Goal: Task Accomplishment & Management: Manage account settings

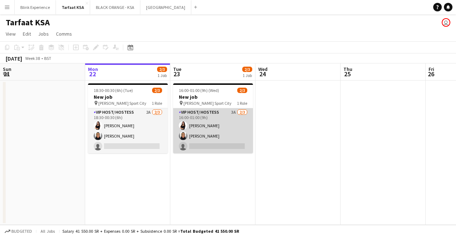
click at [223, 113] on app-card-role "VIP Host/ Hostess 3A [DATE] 16:00-01:00 (9h) [PERSON_NAME] [PERSON_NAME] single…" at bounding box center [213, 130] width 80 height 45
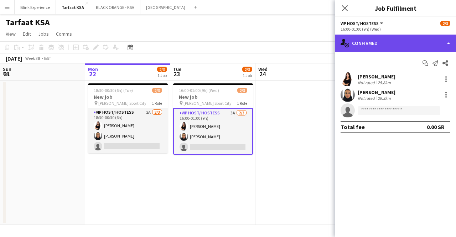
click at [436, 47] on div "single-neutral-actions-check-2 Confirmed" at bounding box center [395, 43] width 121 height 17
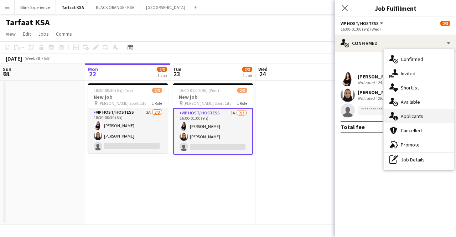
click at [411, 118] on span "Applicants" at bounding box center [411, 116] width 22 height 6
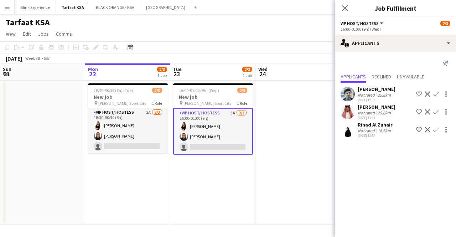
click at [360, 124] on div "Rinad Al Zuhair" at bounding box center [374, 124] width 35 height 6
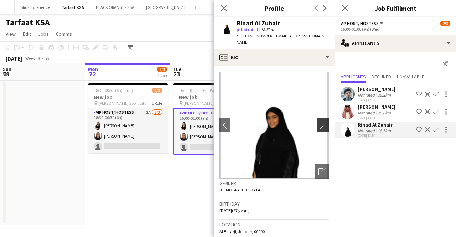
click at [318, 121] on app-icon "chevron-right" at bounding box center [323, 124] width 11 height 7
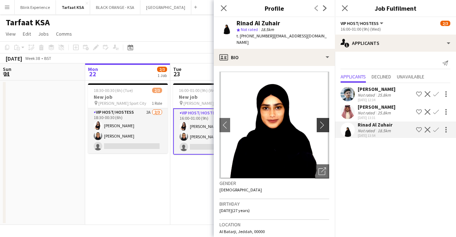
click at [318, 121] on app-icon "chevron-right" at bounding box center [323, 124] width 11 height 7
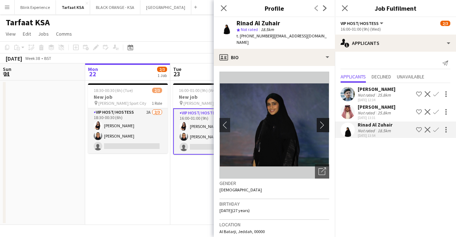
click at [318, 121] on app-icon "chevron-right" at bounding box center [323, 124] width 11 height 7
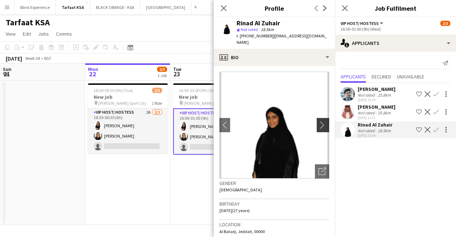
click at [318, 121] on app-icon "chevron-right" at bounding box center [323, 124] width 11 height 7
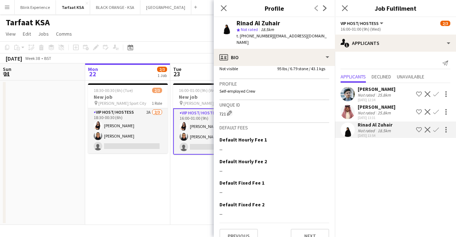
scroll to position [387, 0]
click at [300, 229] on button "Next" at bounding box center [309, 236] width 38 height 14
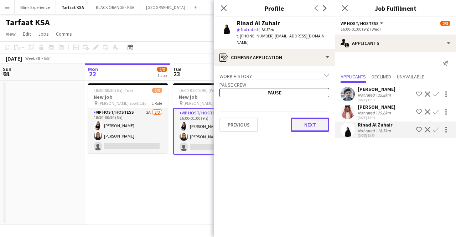
click at [305, 120] on button "Next" at bounding box center [309, 124] width 38 height 14
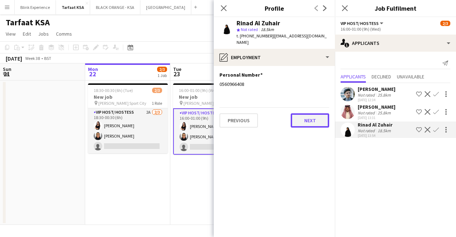
click at [306, 117] on button "Next" at bounding box center [309, 120] width 38 height 14
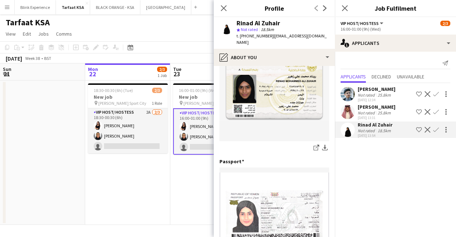
scroll to position [144, 0]
click at [224, 7] on icon at bounding box center [223, 8] width 7 height 7
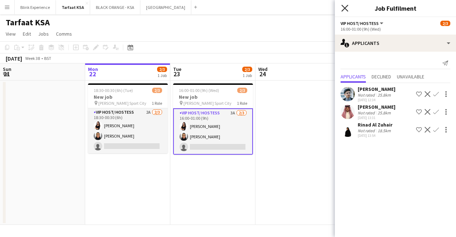
click at [346, 6] on icon at bounding box center [344, 8] width 7 height 7
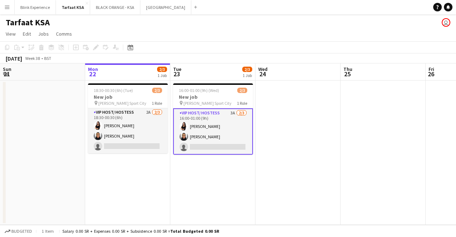
click at [196, 122] on app-card-role "VIP Host/ Hostess 3A [DATE] 16:00-01:00 (9h) [PERSON_NAME] [PERSON_NAME] single…" at bounding box center [213, 131] width 80 height 46
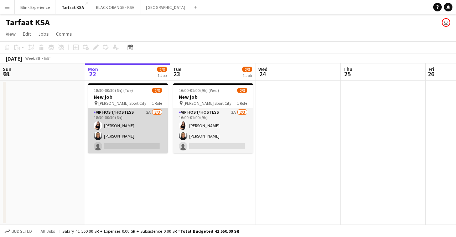
click at [134, 120] on app-card-role "VIP Host/ Hostess 2A 2/3 18:30-00:30 (6h) Razan Hani Raneem Albishi single-neut…" at bounding box center [128, 130] width 80 height 45
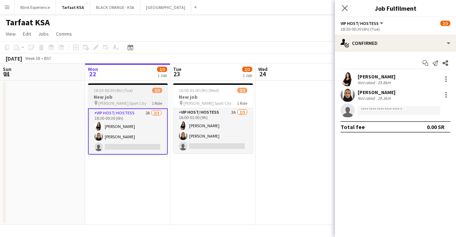
click at [132, 103] on span "[PERSON_NAME] Sport City" at bounding box center [122, 102] width 48 height 5
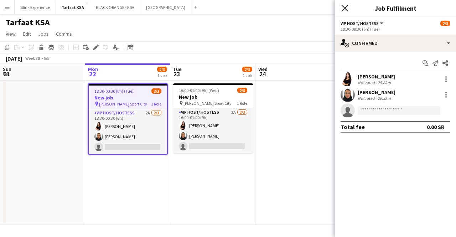
click at [347, 7] on icon "Close pop-in" at bounding box center [344, 8] width 7 height 7
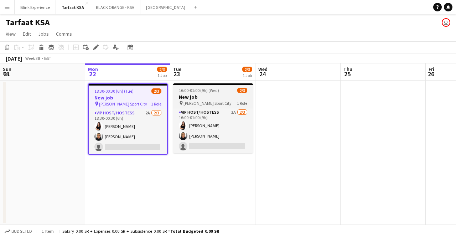
click at [205, 95] on h3 "New job" at bounding box center [213, 97] width 80 height 6
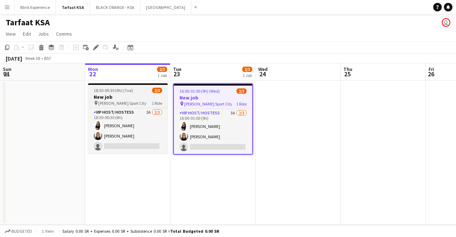
click at [122, 104] on span "[PERSON_NAME] Sport City" at bounding box center [122, 102] width 48 height 5
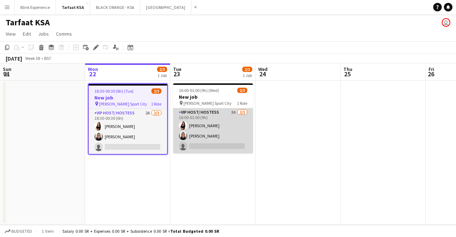
click at [202, 118] on app-card-role "VIP Host/ Hostess 3A [DATE] 16:00-01:00 (9h) [PERSON_NAME] [PERSON_NAME] single…" at bounding box center [213, 130] width 80 height 45
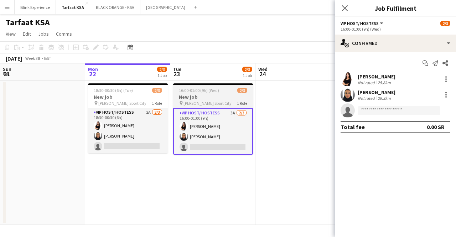
click at [195, 96] on h3 "New job" at bounding box center [213, 97] width 80 height 6
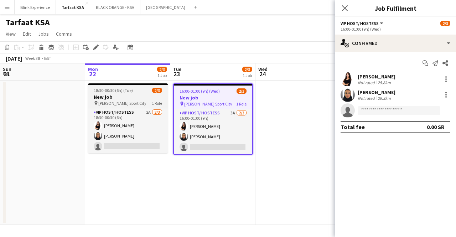
click at [123, 105] on span "[PERSON_NAME] Sport City" at bounding box center [122, 102] width 48 height 5
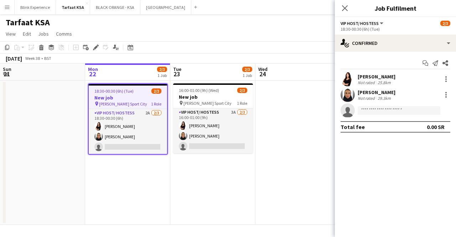
click at [350, 5] on div "Close pop-in" at bounding box center [345, 8] width 20 height 16
click at [344, 7] on icon at bounding box center [344, 8] width 7 height 7
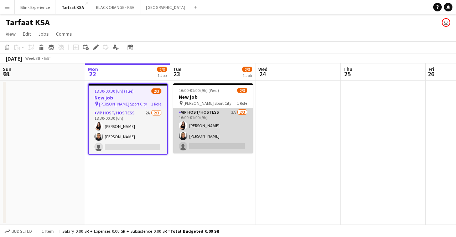
click at [206, 121] on app-card-role "VIP Host/ Hostess 3A [DATE] 16:00-01:00 (9h) [PERSON_NAME] [PERSON_NAME] single…" at bounding box center [213, 130] width 80 height 45
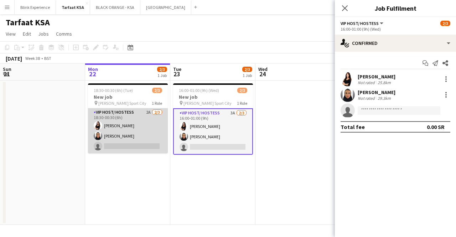
click at [131, 115] on app-card-role "VIP Host/ Hostess 2A 2/3 18:30-00:30 (6h) Razan Hani Raneem Albishi single-neut…" at bounding box center [128, 130] width 80 height 45
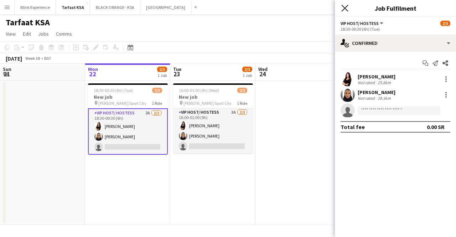
click at [346, 8] on icon "Close pop-in" at bounding box center [344, 8] width 7 height 7
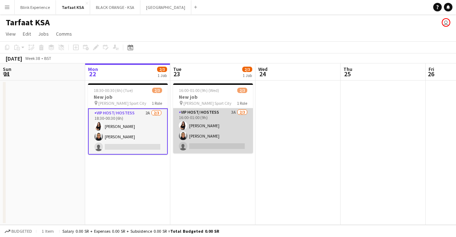
click at [203, 121] on app-card-role "VIP Host/ Hostess 3A [DATE] 16:00-01:00 (9h) [PERSON_NAME] [PERSON_NAME] single…" at bounding box center [213, 130] width 80 height 45
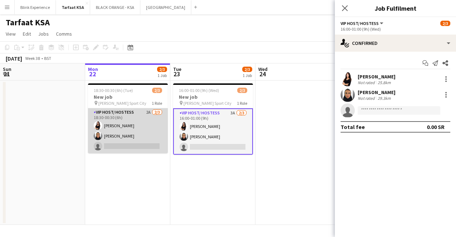
click at [137, 140] on app-card-role "VIP Host/ Hostess 2A 2/3 18:30-00:30 (6h) Razan Hani Raneem Albishi single-neut…" at bounding box center [128, 130] width 80 height 45
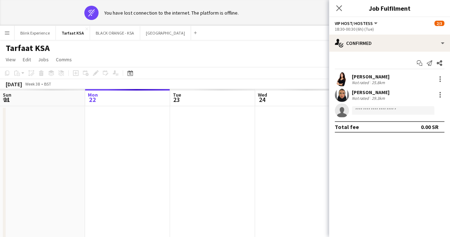
click at [293, 142] on app-date-cell at bounding box center [297, 178] width 85 height 144
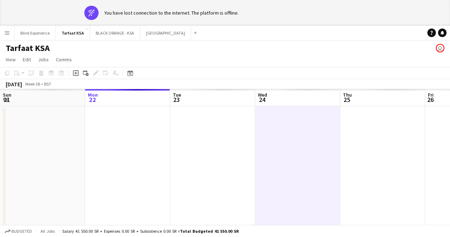
click at [194, 140] on app-date-cell at bounding box center [212, 178] width 85 height 144
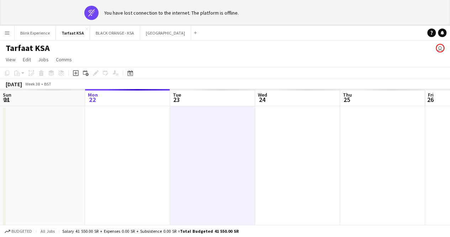
click at [131, 138] on app-date-cell at bounding box center [127, 178] width 85 height 144
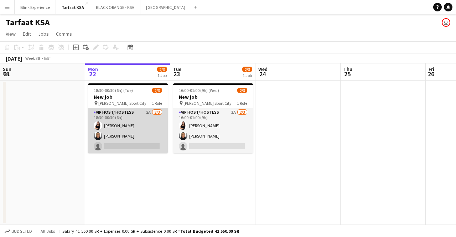
click at [136, 136] on app-card-role "VIP Host/ Hostess 2A 2/3 18:30-00:30 (6h) Razan Hani Raneem Albishi single-neut…" at bounding box center [128, 130] width 80 height 45
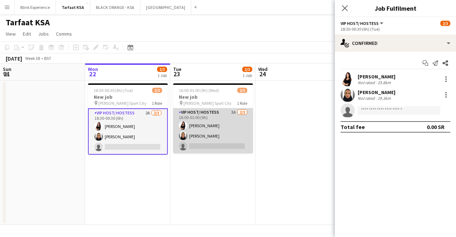
click at [211, 125] on app-card-role "VIP Host/ Hostess 3A 2/3 16:00-01:00 (9h) Razan Hani Raneem Albishi single-neut…" at bounding box center [213, 130] width 80 height 45
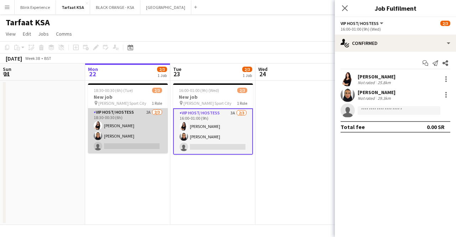
click at [142, 129] on app-card-role "VIP Host/ Hostess 2A 2/3 18:30-00:30 (6h) Razan Hani Raneem Albishi single-neut…" at bounding box center [128, 130] width 80 height 45
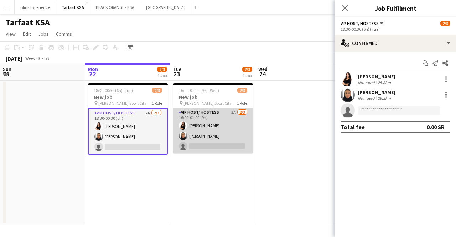
click at [192, 132] on app-card-role "VIP Host/ Hostess 3A 2/3 16:00-01:00 (9h) Razan Hani Raneem Albishi single-neut…" at bounding box center [213, 130] width 80 height 45
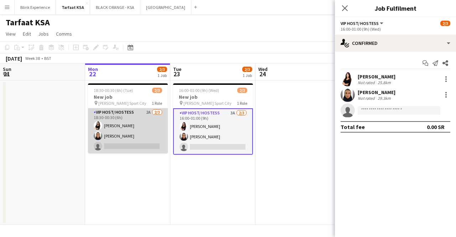
click at [152, 131] on app-card-role "VIP Host/ Hostess 2A 2/3 18:30-00:30 (6h) Razan Hani Raneem Albishi single-neut…" at bounding box center [128, 130] width 80 height 45
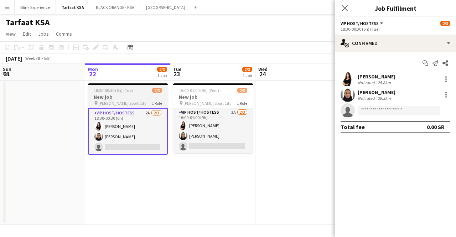
click at [127, 101] on span "King Abdullah Sport City" at bounding box center [122, 102] width 48 height 5
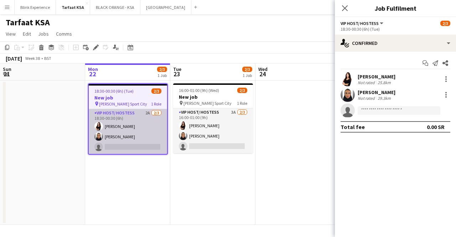
click at [126, 121] on app-card-role "VIP Host/ Hostess 2A 2/3 18:30-00:30 (6h) Razan Hani Raneem Albishi single-neut…" at bounding box center [128, 131] width 78 height 45
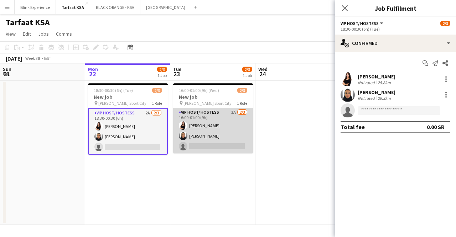
click at [207, 121] on app-card-role "VIP Host/ Hostess 3A 2/3 16:00-01:00 (9h) Razan Hani Raneem Albishi single-neut…" at bounding box center [213, 130] width 80 height 45
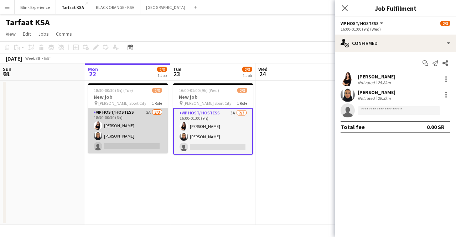
click at [140, 129] on app-card-role "VIP Host/ Hostess 2A 2/3 18:30-00:30 (6h) Razan Hani Raneem Albishi single-neut…" at bounding box center [128, 130] width 80 height 45
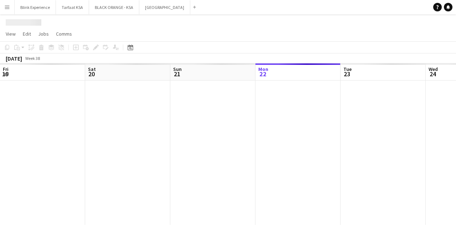
scroll to position [0, 170]
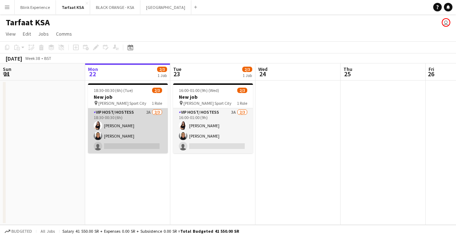
click at [123, 136] on app-card-role "VIP Host/ Hostess 2A [DATE] 18:30-00:30 (6h) [PERSON_NAME] [PERSON_NAME] single…" at bounding box center [128, 130] width 80 height 45
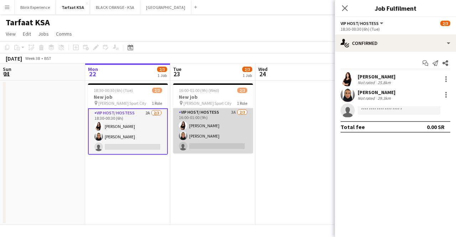
click at [208, 118] on app-card-role "VIP Host/ Hostess 3A [DATE] 16:00-01:00 (9h) [PERSON_NAME] [PERSON_NAME] single…" at bounding box center [213, 130] width 80 height 45
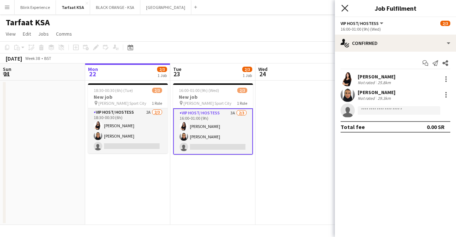
click at [345, 5] on icon "Close pop-in" at bounding box center [344, 8] width 7 height 7
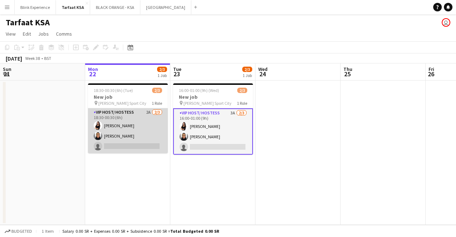
click at [132, 122] on app-card-role "VIP Host/ Hostess 2A 2/3 18:30-00:30 (6h) Razan Hani Raneem Albishi single-neut…" at bounding box center [128, 130] width 80 height 45
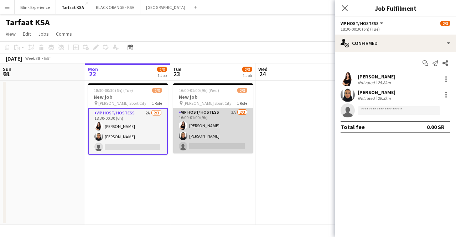
click at [209, 123] on app-card-role "VIP Host/ Hostess 3A [DATE] 16:00-01:00 (9h) [PERSON_NAME] [PERSON_NAME] single…" at bounding box center [213, 130] width 80 height 45
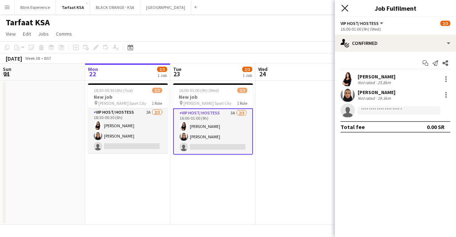
click at [342, 7] on icon at bounding box center [344, 8] width 7 height 7
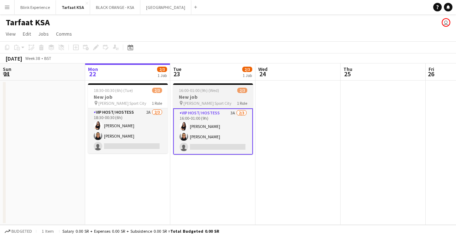
click at [216, 101] on span "[PERSON_NAME] Sport City" at bounding box center [207, 102] width 48 height 5
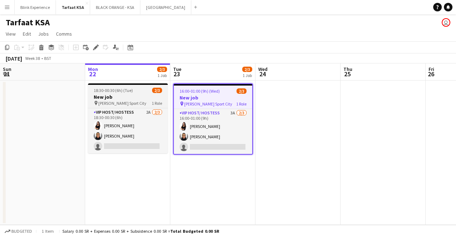
click at [148, 99] on h3 "New job" at bounding box center [128, 97] width 80 height 6
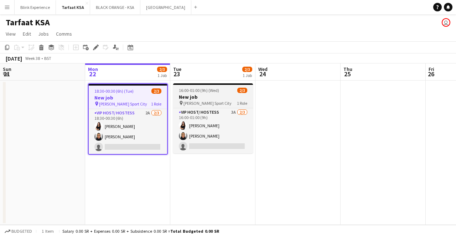
click at [211, 99] on h3 "New job" at bounding box center [213, 97] width 80 height 6
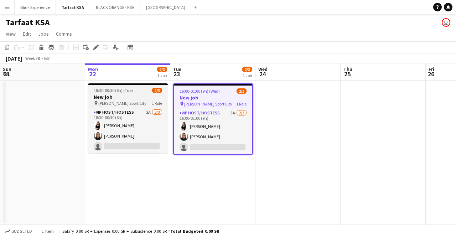
click at [148, 100] on div "pin [PERSON_NAME] Sport City 1 Role" at bounding box center [128, 103] width 80 height 6
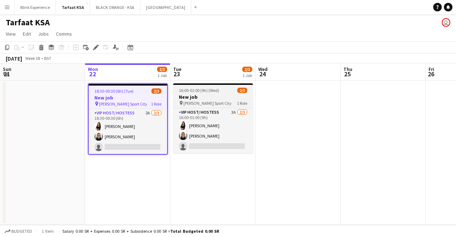
click at [198, 105] on span "[PERSON_NAME] Sport City" at bounding box center [207, 102] width 48 height 5
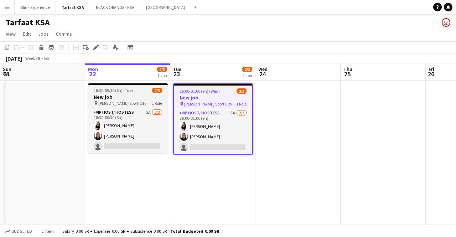
click at [125, 97] on h3 "New job" at bounding box center [128, 97] width 80 height 6
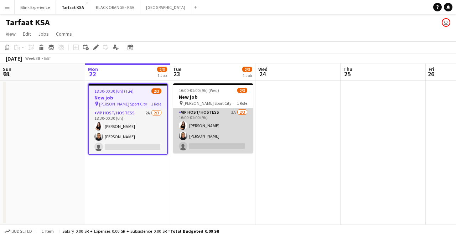
click at [211, 141] on app-card-role "VIP Host/ Hostess 3A [DATE] 16:00-01:00 (9h) [PERSON_NAME] [PERSON_NAME] single…" at bounding box center [213, 130] width 80 height 45
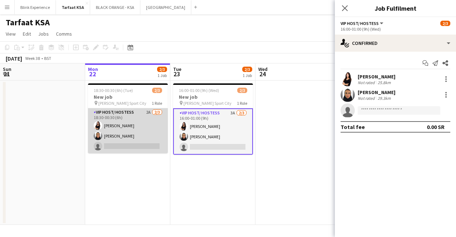
click at [132, 142] on app-card-role "VIP Host/ Hostess 2A 2/3 18:30-00:30 (6h) Razan Hani Raneem Albishi single-neut…" at bounding box center [128, 130] width 80 height 45
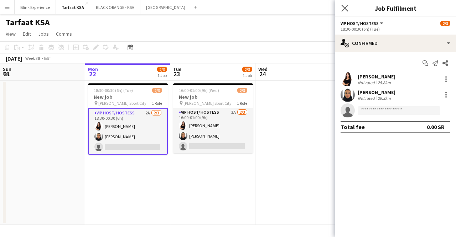
click at [344, 12] on app-icon "Close pop-in" at bounding box center [345, 8] width 10 height 10
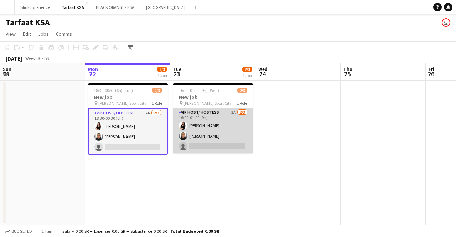
click at [204, 131] on app-card-role "VIP Host/ Hostess 3A [DATE] 16:00-01:00 (9h) [PERSON_NAME] [PERSON_NAME] single…" at bounding box center [213, 130] width 80 height 45
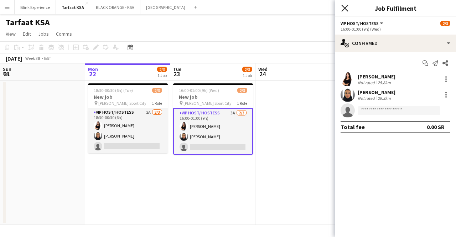
click at [341, 6] on icon "Close pop-in" at bounding box center [344, 8] width 7 height 7
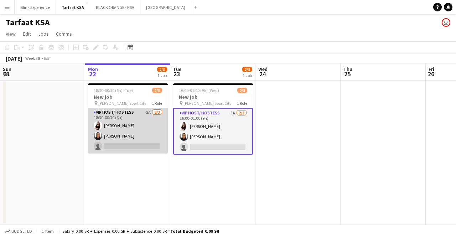
click at [129, 135] on app-card-role "VIP Host/ Hostess 2A 2/3 18:30-00:30 (6h) Razan Hani Raneem Albishi single-neut…" at bounding box center [128, 130] width 80 height 45
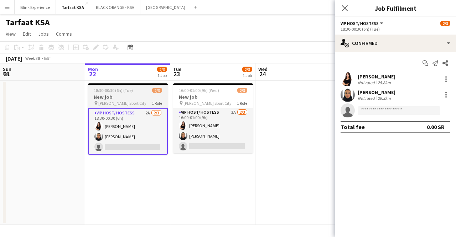
click at [119, 98] on h3 "New job" at bounding box center [128, 97] width 80 height 6
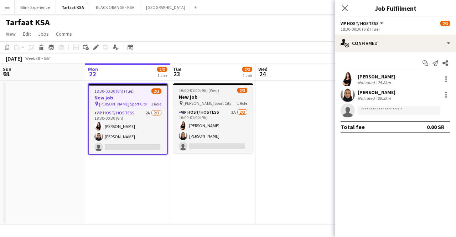
click at [193, 93] on app-job-card "16:00-01:00 (9h) (Wed) 2/3 New job pin King Abdullah Sport City 1 Role VIP Host…" at bounding box center [213, 118] width 80 height 70
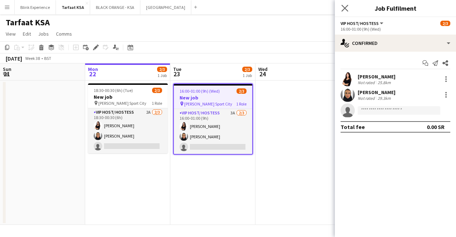
click at [348, 6] on app-icon "Close pop-in" at bounding box center [345, 8] width 10 height 10
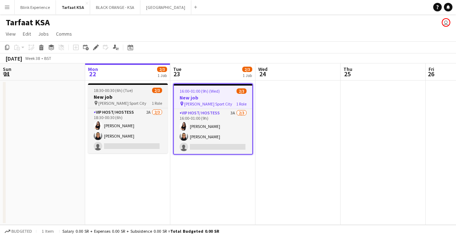
click at [122, 92] on span "18:30-00:30 (6h) (Tue)" at bounding box center [113, 90] width 39 height 5
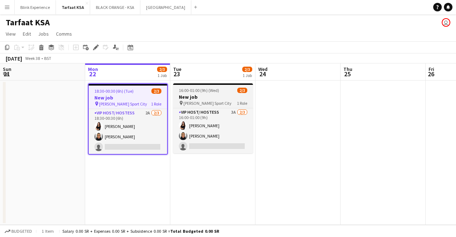
click at [204, 94] on h3 "New job" at bounding box center [213, 97] width 80 height 6
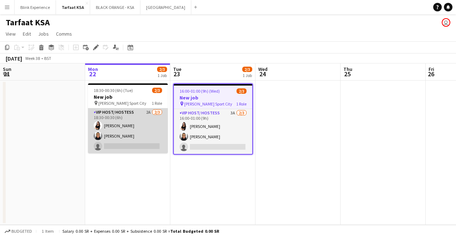
click at [139, 120] on app-card-role "VIP Host/ Hostess 2A 2/3 18:30-00:30 (6h) Razan Hani Raneem Albishi single-neut…" at bounding box center [128, 130] width 80 height 45
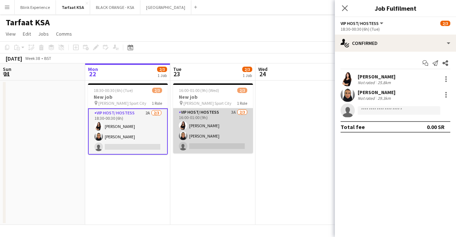
click at [200, 116] on app-card-role "VIP Host/ Hostess 3A [DATE] 16:00-01:00 (9h) [PERSON_NAME] [PERSON_NAME] single…" at bounding box center [213, 130] width 80 height 45
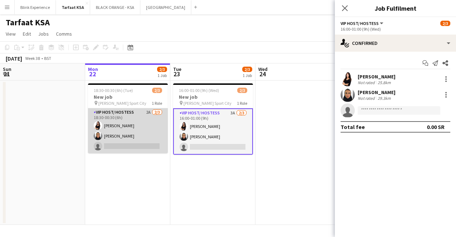
click at [126, 120] on app-card-role "VIP Host/ Hostess 2A 2/3 18:30-00:30 (6h) Razan Hani Raneem Albishi single-neut…" at bounding box center [128, 130] width 80 height 45
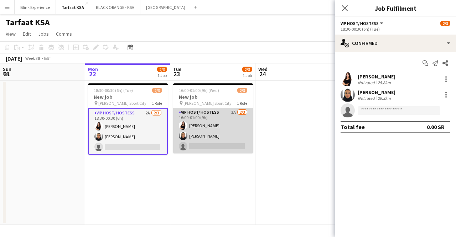
click at [208, 125] on app-card-role "VIP Host/ Hostess 3A [DATE] 16:00-01:00 (9h) [PERSON_NAME] [PERSON_NAME] single…" at bounding box center [213, 130] width 80 height 45
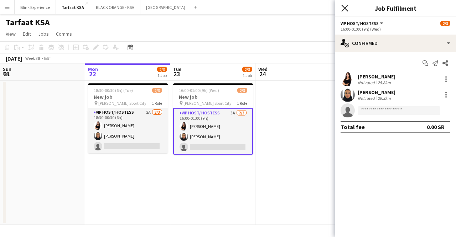
click at [344, 6] on icon "Close pop-in" at bounding box center [344, 8] width 7 height 7
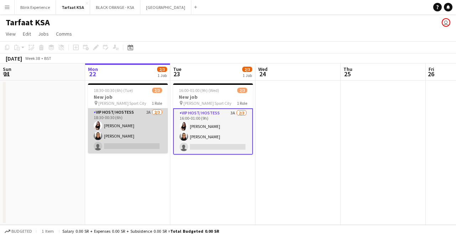
click at [133, 124] on app-card-role "VIP Host/ Hostess 2A 2/3 18:30-00:30 (6h) Razan Hani Raneem Albishi single-neut…" at bounding box center [128, 130] width 80 height 45
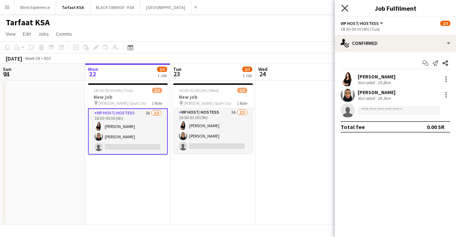
click at [343, 8] on icon "Close pop-in" at bounding box center [344, 8] width 7 height 7
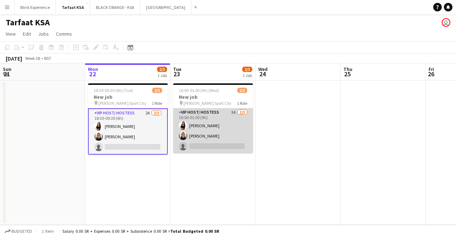
click at [209, 132] on app-card-role "VIP Host/ Hostess 3A [DATE] 16:00-01:00 (9h) [PERSON_NAME] [PERSON_NAME] single…" at bounding box center [213, 130] width 80 height 45
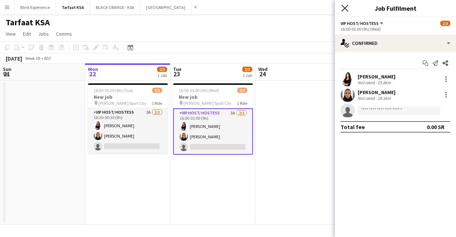
click at [342, 6] on icon at bounding box center [344, 8] width 7 height 7
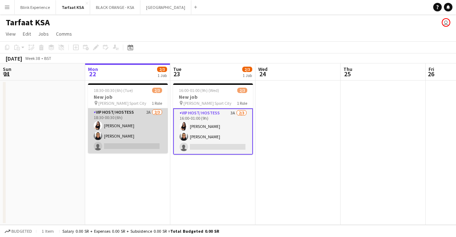
click at [130, 134] on app-card-role "VIP Host/ Hostess 2A 2/3 18:30-00:30 (6h) Razan Hani Raneem Albishi single-neut…" at bounding box center [128, 130] width 80 height 45
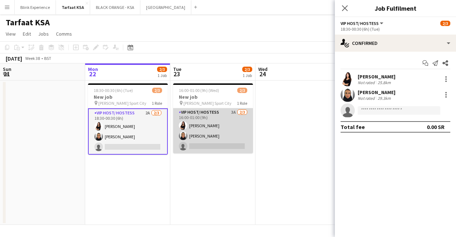
click at [223, 115] on app-card-role "VIP Host/ Hostess 3A [DATE] 16:00-01:00 (9h) [PERSON_NAME] [PERSON_NAME] single…" at bounding box center [213, 130] width 80 height 45
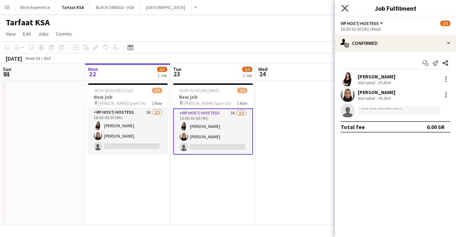
click at [343, 6] on icon "Close pop-in" at bounding box center [344, 8] width 7 height 7
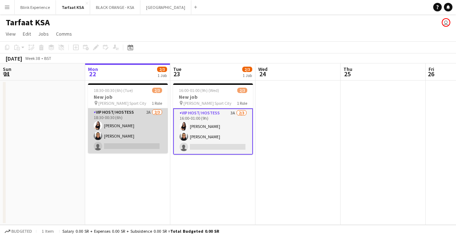
click at [124, 130] on app-card-role "VIP Host/ Hostess 2A 2/3 18:30-00:30 (6h) Razan Hani Raneem Albishi single-neut…" at bounding box center [128, 130] width 80 height 45
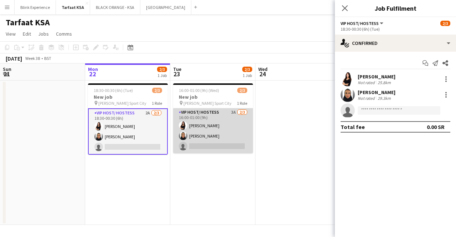
click at [220, 121] on app-card-role "VIP Host/ Hostess 3A [DATE] 16:00-01:00 (9h) [PERSON_NAME] [PERSON_NAME] single…" at bounding box center [213, 130] width 80 height 45
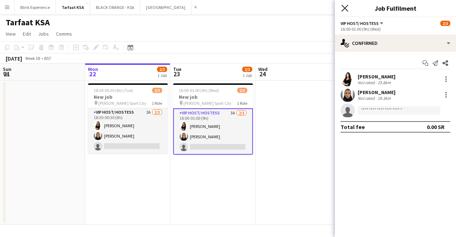
click at [346, 10] on icon at bounding box center [344, 8] width 7 height 7
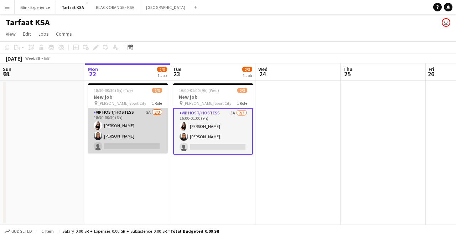
click at [127, 132] on app-card-role "VIP Host/ Hostess 2A 2/3 18:30-00:30 (6h) Razan Hani Raneem Albishi single-neut…" at bounding box center [128, 130] width 80 height 45
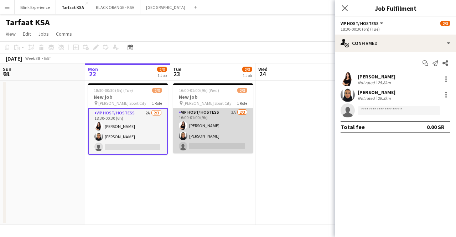
click at [209, 123] on app-card-role "VIP Host/ Hostess 3A [DATE] 16:00-01:00 (9h) [PERSON_NAME] [PERSON_NAME] single…" at bounding box center [213, 130] width 80 height 45
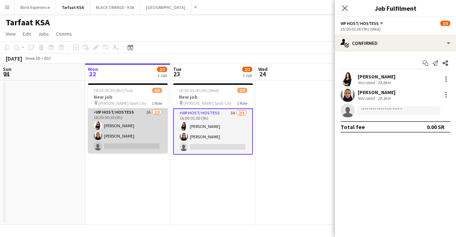
click at [126, 131] on app-card-role "VIP Host/ Hostess 2A 2/3 18:30-00:30 (6h) Razan Hani Raneem Albishi single-neut…" at bounding box center [128, 130] width 80 height 45
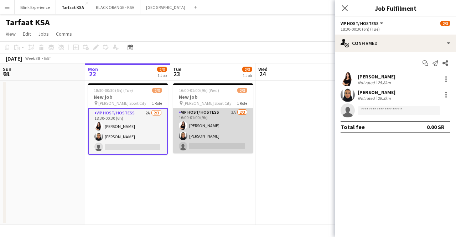
click at [203, 145] on app-card-role "VIP Host/ Hostess 3A [DATE] 16:00-01:00 (9h) [PERSON_NAME] [PERSON_NAME] single…" at bounding box center [213, 130] width 80 height 45
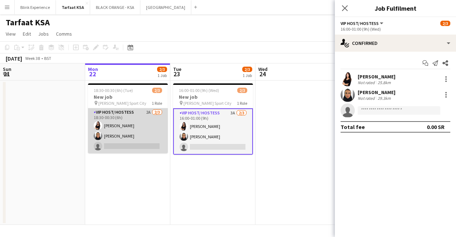
click at [159, 138] on app-card-role "VIP Host/ Hostess 2A 2/3 18:30-00:30 (6h) Razan Hani Raneem Albishi single-neut…" at bounding box center [128, 130] width 80 height 45
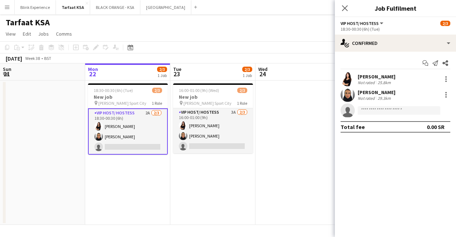
click at [136, 131] on app-card-role "VIP Host/ Hostess 2A 2/3 18:30-00:30 (6h) Razan Hani Raneem Albishi single-neut…" at bounding box center [128, 131] width 80 height 46
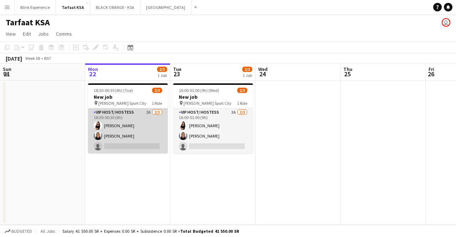
click at [121, 127] on app-card-role "VIP Host/ Hostess 2A 2/3 18:30-00:30 (6h) Razan Hani Raneem Albishi single-neut…" at bounding box center [128, 130] width 80 height 45
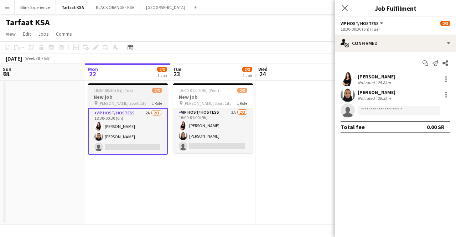
click at [161, 98] on h3 "New job" at bounding box center [128, 97] width 80 height 6
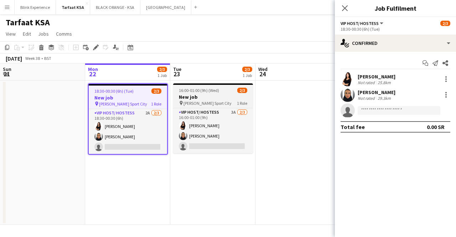
click at [208, 95] on h3 "New job" at bounding box center [213, 97] width 80 height 6
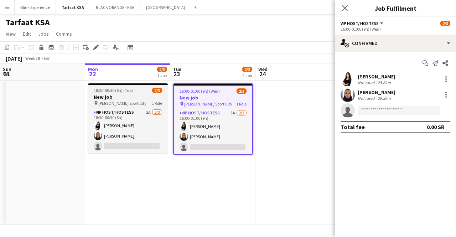
click at [136, 100] on span "[PERSON_NAME] Sport City" at bounding box center [122, 102] width 48 height 5
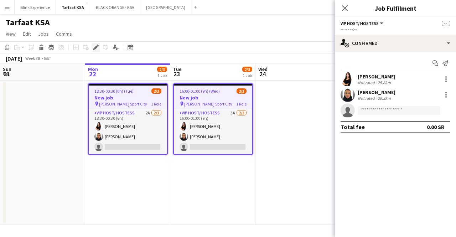
click at [98, 49] on icon "Edit" at bounding box center [96, 47] width 6 height 6
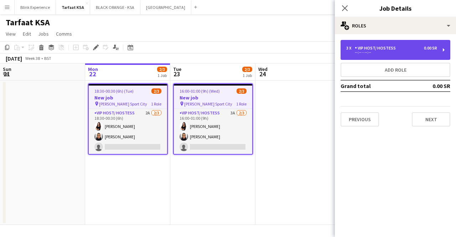
click at [436, 54] on div "3 x VIP Host/ Hostess 0.00 SR --:-- - --:--" at bounding box center [395, 50] width 110 height 20
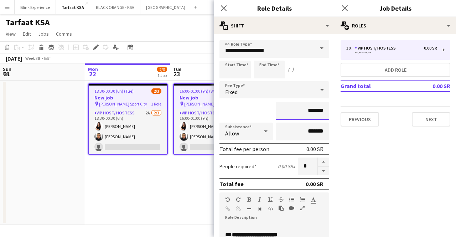
click at [298, 112] on input "*******" at bounding box center [302, 111] width 53 height 18
click at [303, 112] on input "********" at bounding box center [302, 111] width 53 height 18
type input "*********"
click at [234, 70] on input at bounding box center [234, 70] width 31 height 18
type input "*****"
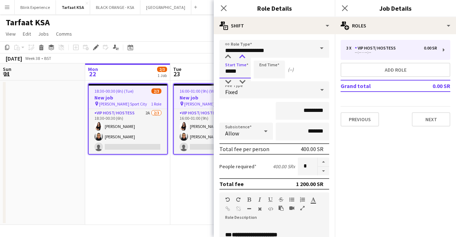
click at [241, 55] on div at bounding box center [242, 56] width 14 height 7
click at [226, 8] on icon "Close pop-in" at bounding box center [223, 8] width 7 height 7
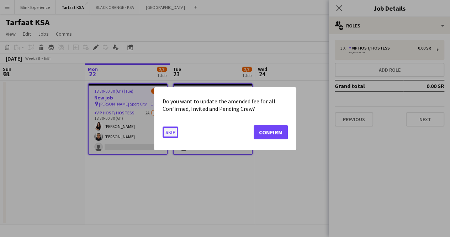
click at [169, 131] on button "Skip" at bounding box center [171, 131] width 16 height 11
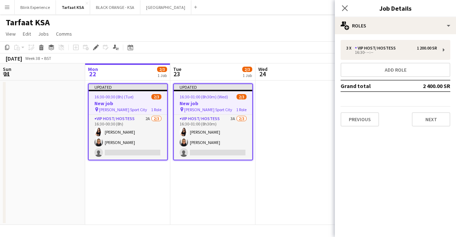
click at [351, 12] on div "Close pop-in" at bounding box center [345, 8] width 20 height 16
click at [348, 11] on app-icon "Close pop-in" at bounding box center [345, 8] width 10 height 10
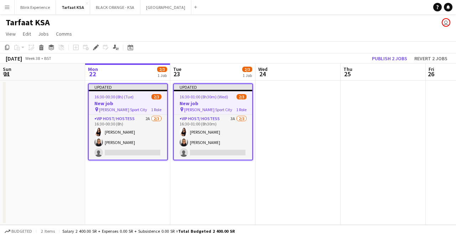
click at [302, 129] on app-date-cell at bounding box center [297, 152] width 85 height 144
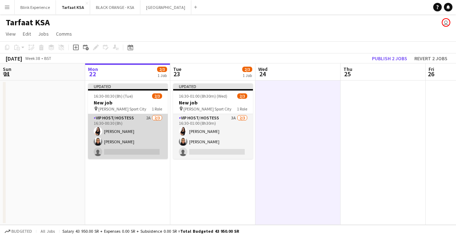
click at [149, 136] on app-card-role "VIP Host/ Hostess 2A 2/3 16:30-00:30 (8h) Razan Hani Raneem Albishi single-neut…" at bounding box center [128, 136] width 80 height 45
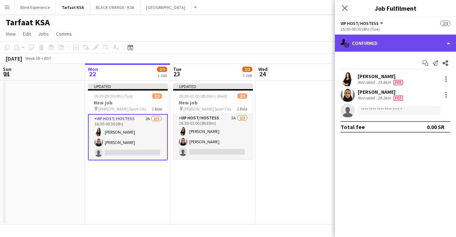
click at [389, 42] on div "single-neutral-actions-check-2 Confirmed" at bounding box center [395, 43] width 121 height 17
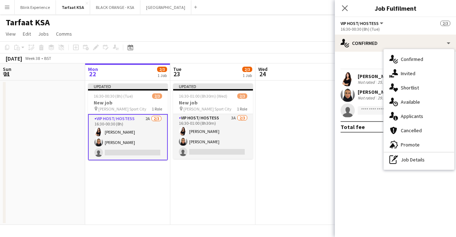
click at [358, 143] on mat-expansion-panel "check Confirmed Start chat Send notification Share Razan Hani Not rated 25.8km …" at bounding box center [395, 144] width 121 height 185
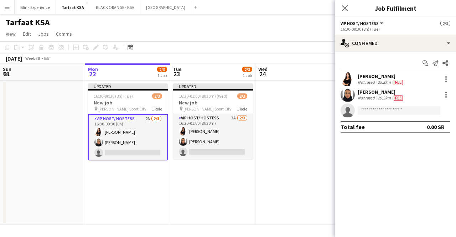
click at [351, 23] on span "VIP Host/ Hostess" at bounding box center [359, 23] width 38 height 5
click at [368, 19] on app-options-switcher "VIP Host/ Hostess All roles VIP Host/ Hostess 2/3 16:30-00:30 (8h) (Tue)" at bounding box center [395, 25] width 121 height 17
click at [374, 22] on span "VIP Host/ Hostess" at bounding box center [359, 23] width 38 height 5
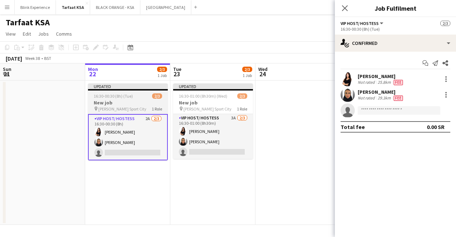
click at [120, 105] on h3 "New job" at bounding box center [128, 102] width 80 height 6
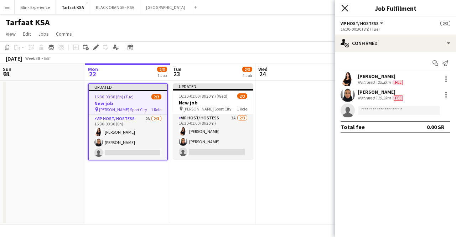
click at [345, 9] on icon "Close pop-in" at bounding box center [344, 8] width 7 height 7
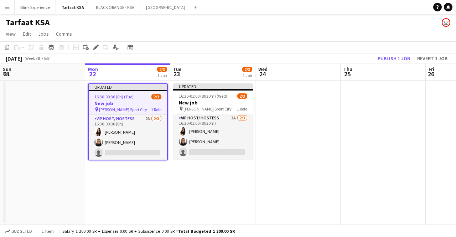
click at [126, 95] on span "16:30-00:30 (8h) (Tue)" at bounding box center [113, 96] width 39 height 5
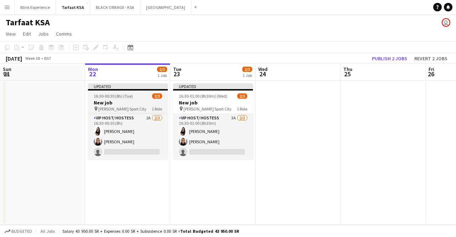
click at [126, 95] on span "16:30-00:30 (8h) (Tue)" at bounding box center [113, 95] width 39 height 5
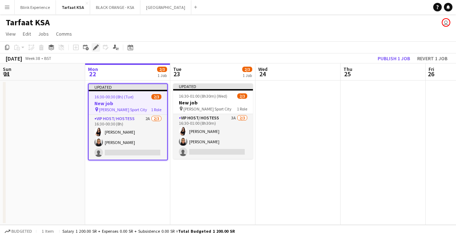
click at [98, 49] on icon "Edit" at bounding box center [96, 47] width 6 height 6
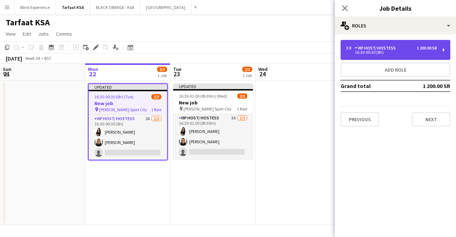
click at [425, 53] on div "16:30-00:30 (8h)" at bounding box center [391, 53] width 91 height 4
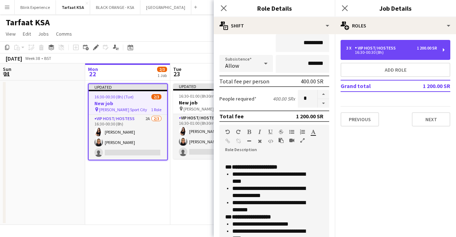
scroll to position [0, 0]
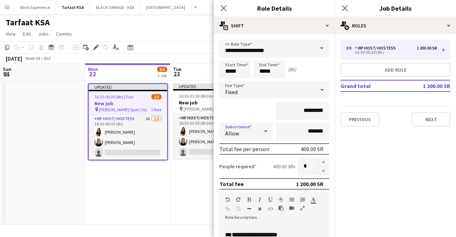
click at [258, 132] on div at bounding box center [265, 131] width 14 height 14
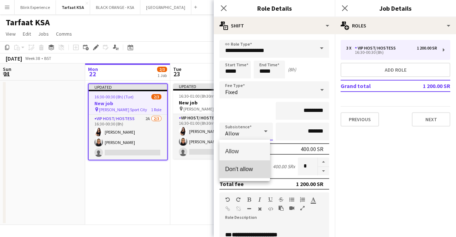
click at [247, 166] on span "Don't allow" at bounding box center [244, 169] width 39 height 7
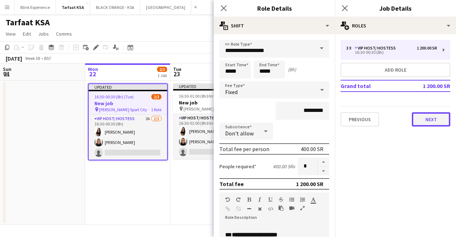
click at [428, 118] on button "Next" at bounding box center [430, 119] width 38 height 14
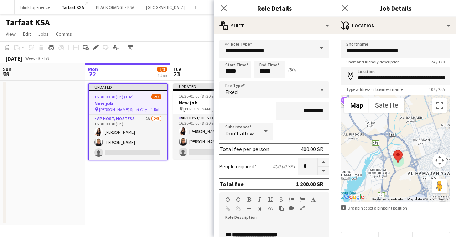
scroll to position [15, 0]
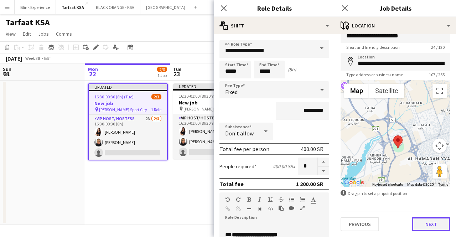
click at [419, 222] on button "Next" at bounding box center [430, 224] width 38 height 14
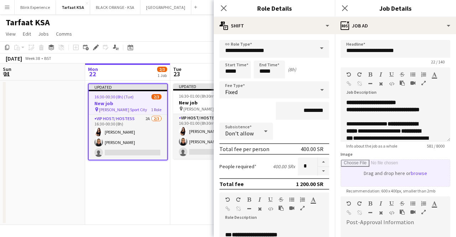
scroll to position [115, 0]
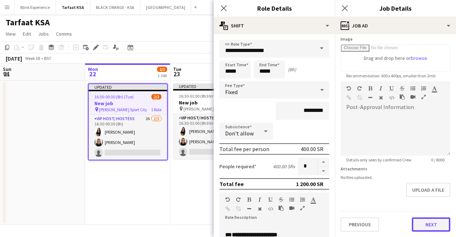
click at [419, 225] on button "Next" at bounding box center [430, 224] width 38 height 14
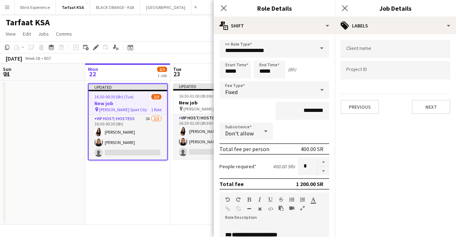
scroll to position [0, 0]
click at [411, 105] on button "Next" at bounding box center [430, 107] width 38 height 14
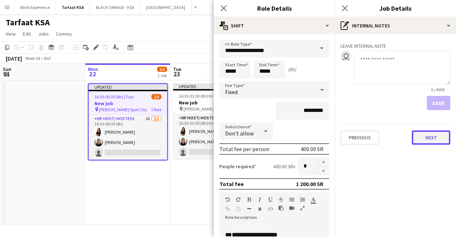
click at [428, 133] on button "Next" at bounding box center [430, 137] width 38 height 14
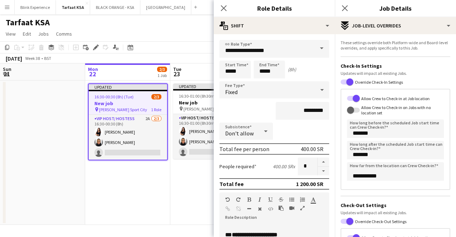
scroll to position [133, 0]
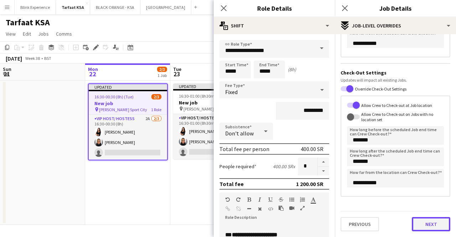
click at [419, 229] on button "Next" at bounding box center [430, 224] width 38 height 14
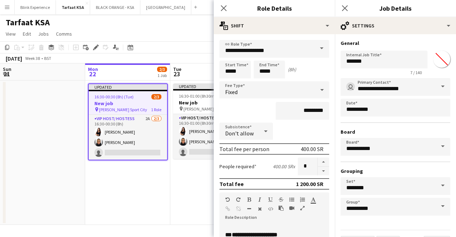
scroll to position [19, 0]
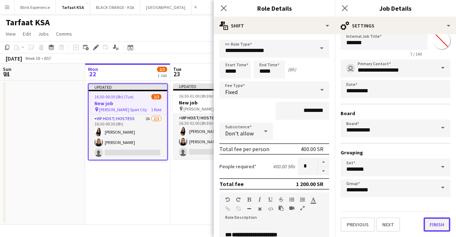
click at [430, 224] on button "Finish" at bounding box center [436, 224] width 27 height 14
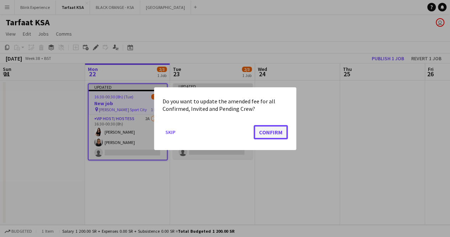
click at [272, 133] on button "Confirm" at bounding box center [271, 132] width 34 height 14
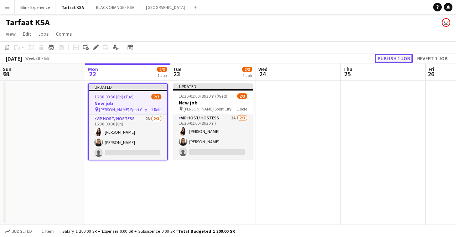
click at [390, 56] on button "Publish 1 job" at bounding box center [393, 58] width 38 height 9
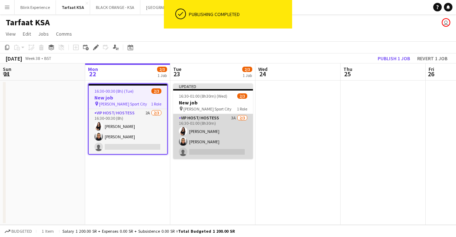
click at [203, 126] on app-card-role "VIP Host/ Hostess 3A 2/3 16:30-01:00 (8h30m) Razan Hani Raneem Albishi single-n…" at bounding box center [213, 136] width 80 height 45
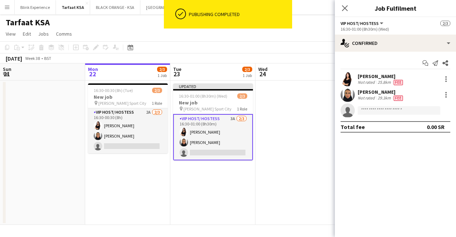
click at [375, 18] on app-options-switcher "VIP Host/ Hostess All roles VIP Host/ Hostess 2/3 16:30-01:00 (8h30m) (Wed)" at bounding box center [395, 25] width 121 height 17
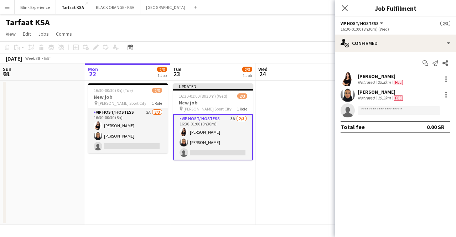
click at [374, 23] on span "VIP Host/ Hostess" at bounding box center [359, 23] width 38 height 5
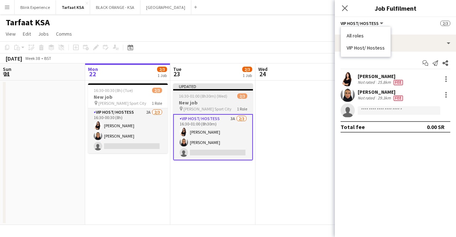
click at [229, 91] on app-job-card "Updated 16:30-01:00 (8h30m) (Wed) 2/3 New job pin King Abdullah Sport City 1 Ro…" at bounding box center [213, 121] width 80 height 77
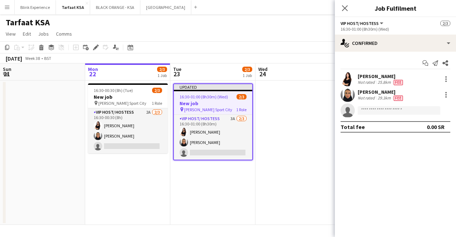
click at [377, 25] on button "VIP Host/ Hostess" at bounding box center [362, 23] width 44 height 5
click at [95, 48] on icon at bounding box center [96, 48] width 4 height 4
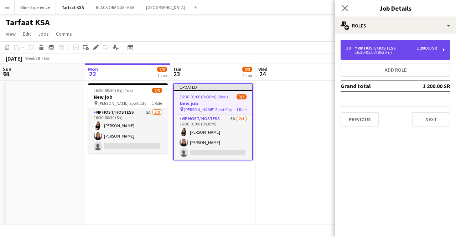
click at [431, 55] on div "3 x VIP Host/ Hostess 1 200.00 SR 16:30-01:00 (8h30m)" at bounding box center [395, 50] width 110 height 20
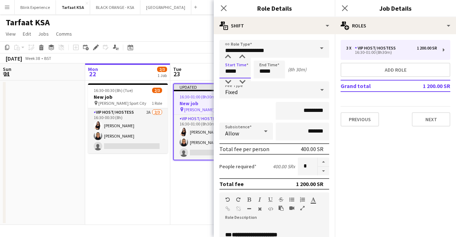
click at [229, 73] on input "*****" at bounding box center [234, 70] width 31 height 18
click at [229, 71] on input "*****" at bounding box center [234, 70] width 31 height 18
drag, startPoint x: 229, startPoint y: 69, endPoint x: 223, endPoint y: 72, distance: 7.0
click at [223, 72] on input "*****" at bounding box center [234, 70] width 31 height 18
click at [231, 70] on input "*****" at bounding box center [234, 70] width 31 height 18
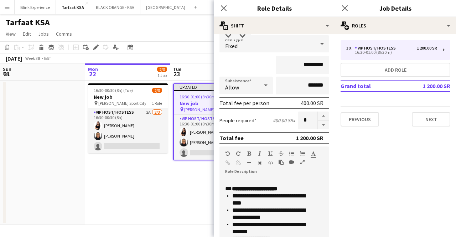
scroll to position [189, 0]
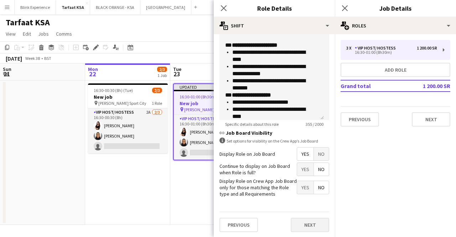
type input "*****"
click at [299, 224] on button "Next" at bounding box center [309, 224] width 38 height 14
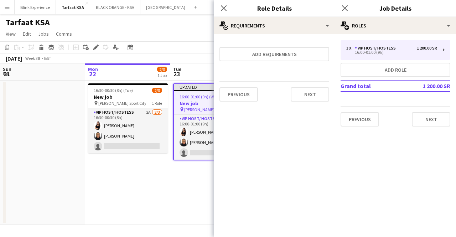
scroll to position [0, 0]
click at [294, 97] on button "Next" at bounding box center [309, 94] width 38 height 14
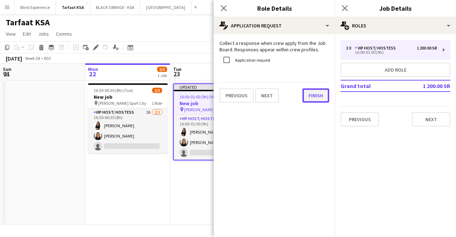
click at [309, 100] on button "Finish" at bounding box center [315, 95] width 27 height 14
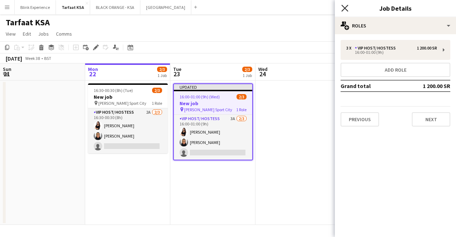
click at [344, 9] on icon at bounding box center [344, 8] width 7 height 7
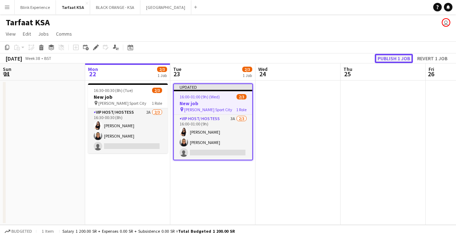
click at [387, 57] on button "Publish 1 job" at bounding box center [393, 58] width 38 height 9
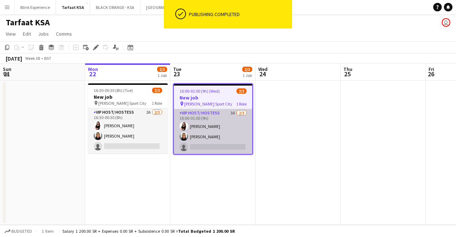
click at [219, 121] on app-card-role "VIP Host/ Hostess 3A 2/3 16:00-01:00 (9h) Razan Hani Raneem Albishi single-neut…" at bounding box center [213, 131] width 78 height 45
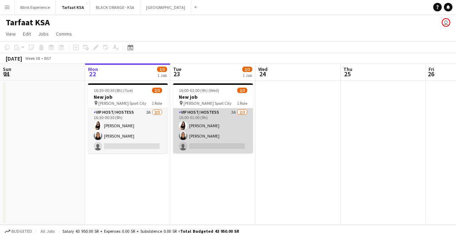
click at [198, 116] on app-card-role "VIP Host/ Hostess 3A [DATE] 16:00-01:00 (9h) [PERSON_NAME] [PERSON_NAME] single…" at bounding box center [213, 130] width 80 height 45
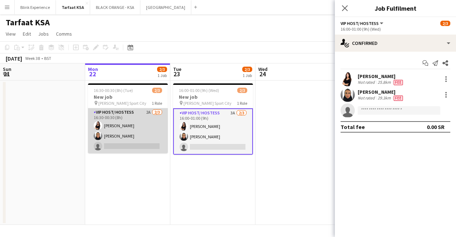
click at [139, 127] on app-card-role "VIP Host/ Hostess 2A [DATE] 16:30-00:30 (8h) [PERSON_NAME] [PERSON_NAME] single…" at bounding box center [128, 130] width 80 height 45
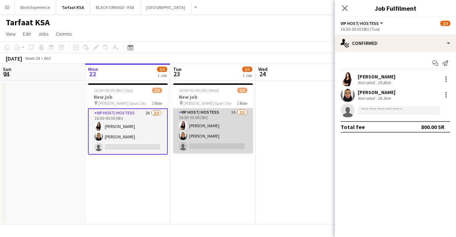
click at [203, 122] on app-card-role "VIP Host/ Hostess 3A [DATE] 16:00-01:00 (9h) [PERSON_NAME] [PERSON_NAME] single…" at bounding box center [213, 130] width 80 height 45
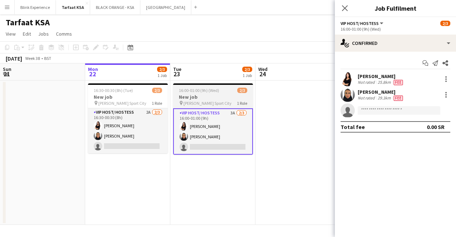
click at [201, 104] on span "[PERSON_NAME] Sport City" at bounding box center [207, 102] width 48 height 5
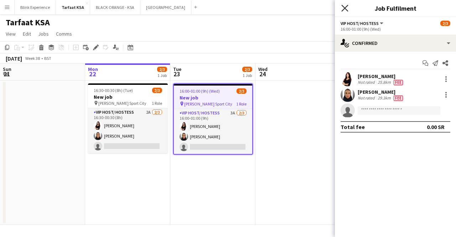
click at [346, 8] on icon "Close pop-in" at bounding box center [344, 8] width 7 height 7
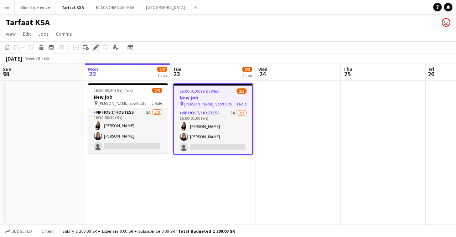
click at [98, 48] on icon "Edit" at bounding box center [96, 47] width 6 height 6
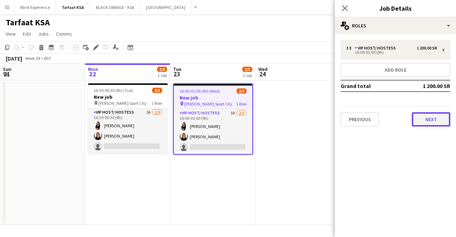
click at [426, 119] on button "Next" at bounding box center [430, 119] width 38 height 14
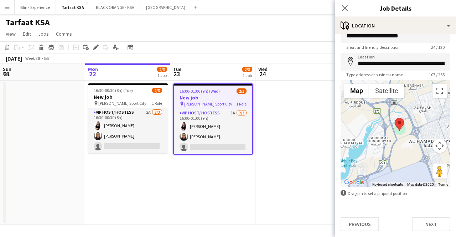
scroll to position [14, 0]
click at [414, 227] on button "Next" at bounding box center [430, 224] width 38 height 14
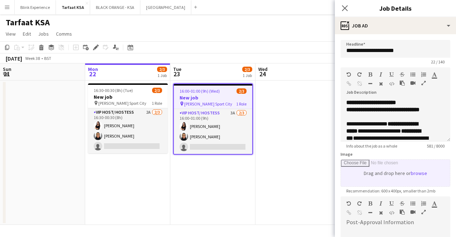
scroll to position [115, 0]
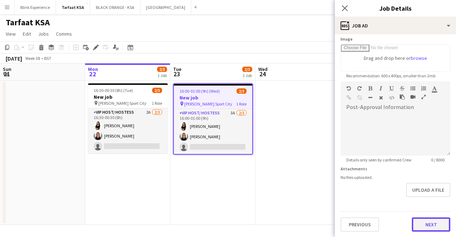
click at [421, 225] on button "Next" at bounding box center [430, 224] width 38 height 14
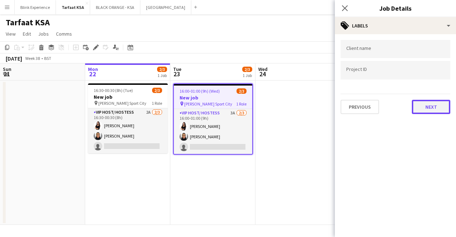
click at [424, 104] on button "Next" at bounding box center [430, 107] width 38 height 14
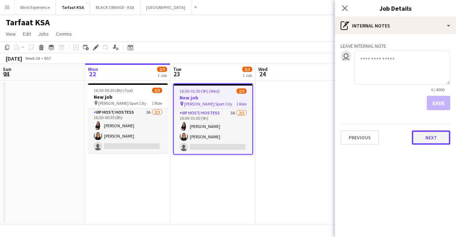
click at [422, 140] on button "Next" at bounding box center [430, 137] width 38 height 14
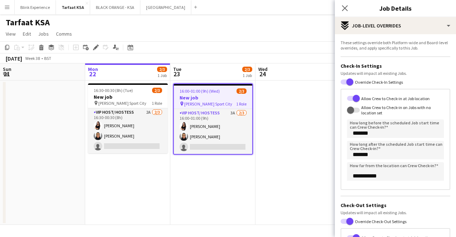
scroll to position [133, 0]
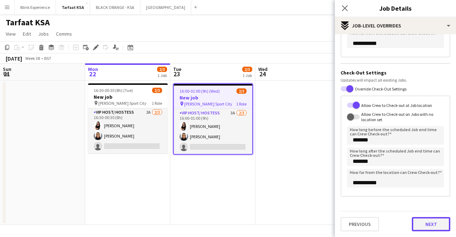
click at [423, 225] on button "Next" at bounding box center [430, 224] width 38 height 14
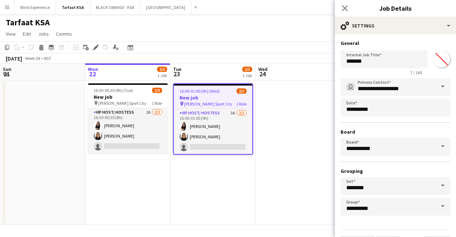
scroll to position [19, 0]
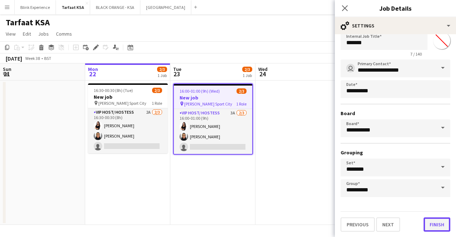
click at [429, 225] on button "Finish" at bounding box center [436, 224] width 27 height 14
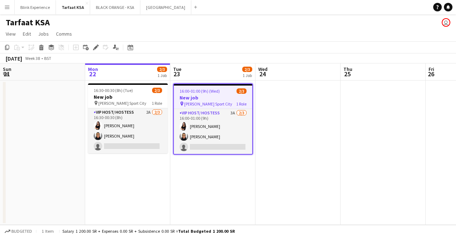
click at [279, 113] on app-date-cell at bounding box center [297, 152] width 85 height 144
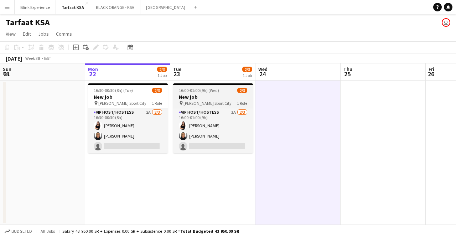
click at [224, 106] on app-job-card "16:00-01:00 (9h) (Wed) 2/3 New job pin King Abdullah Sport City 1 Role VIP Host…" at bounding box center [213, 118] width 80 height 70
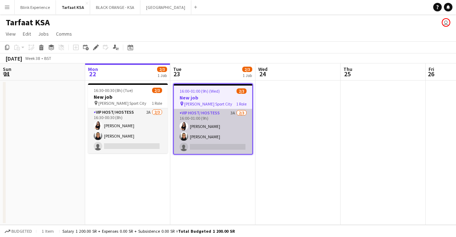
click at [210, 124] on app-card-role "VIP Host/ Hostess 3A [DATE] 16:00-01:00 (9h) [PERSON_NAME] [PERSON_NAME] single…" at bounding box center [213, 131] width 78 height 45
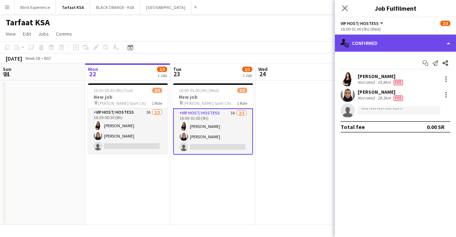
click at [454, 42] on div "single-neutral-actions-check-2 Confirmed" at bounding box center [395, 43] width 121 height 17
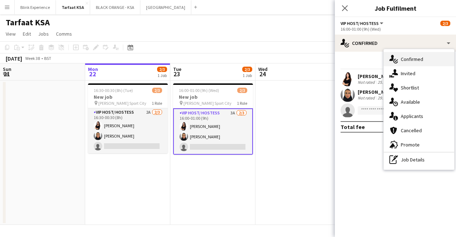
click at [413, 59] on span "Confirmed" at bounding box center [411, 59] width 22 height 6
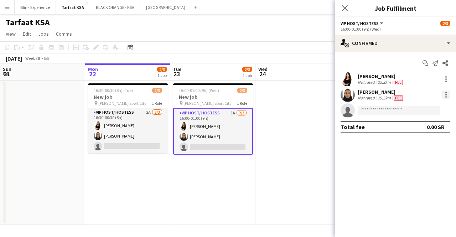
click at [447, 95] on div at bounding box center [445, 94] width 9 height 9
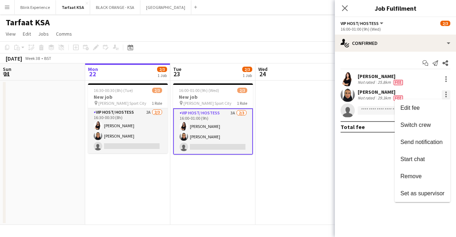
click at [447, 95] on div at bounding box center [228, 118] width 456 height 237
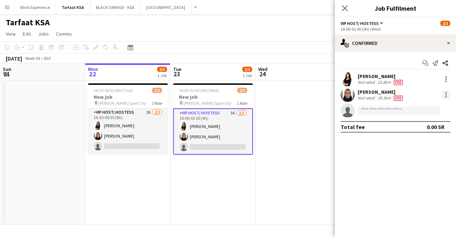
click at [444, 94] on div at bounding box center [445, 94] width 9 height 9
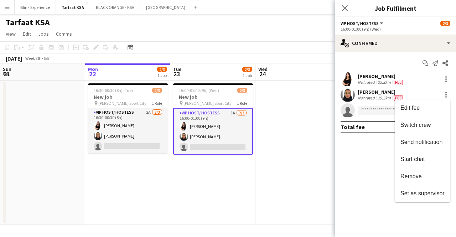
click at [342, 6] on div at bounding box center [228, 118] width 456 height 237
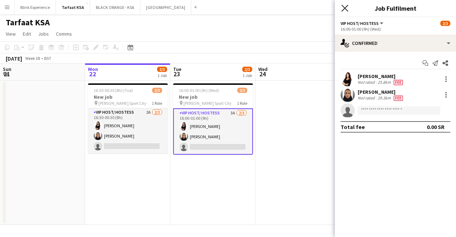
click at [347, 7] on icon "Close pop-in" at bounding box center [344, 8] width 7 height 7
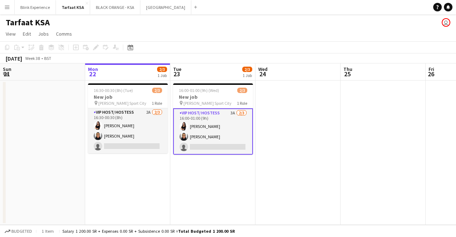
click at [193, 136] on app-card-role "VIP Host/ Hostess 3A [DATE] 16:00-01:00 (9h) [PERSON_NAME] [PERSON_NAME] single…" at bounding box center [213, 131] width 80 height 46
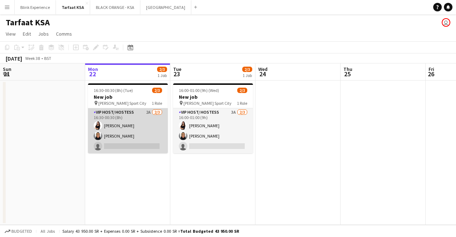
click at [133, 134] on app-card-role "VIP Host/ Hostess 2A [DATE] 16:30-00:30 (8h) [PERSON_NAME] [PERSON_NAME] single…" at bounding box center [128, 130] width 80 height 45
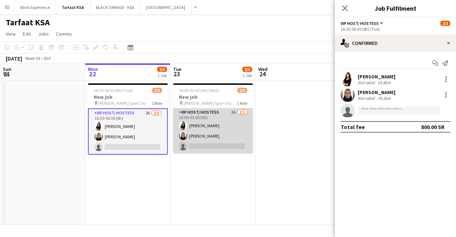
click at [209, 126] on app-card-role "VIP Host/ Hostess 3A [DATE] 16:00-01:00 (9h) [PERSON_NAME] [PERSON_NAME] single…" at bounding box center [213, 130] width 80 height 45
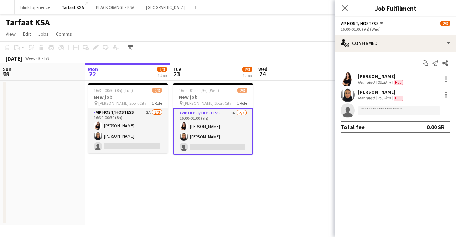
click at [389, 76] on div "[PERSON_NAME]" at bounding box center [380, 76] width 47 height 6
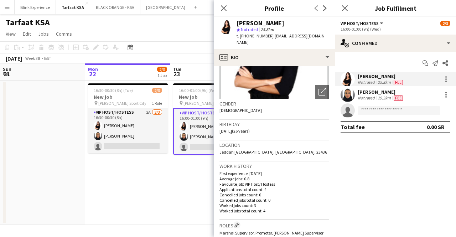
scroll to position [84, 0]
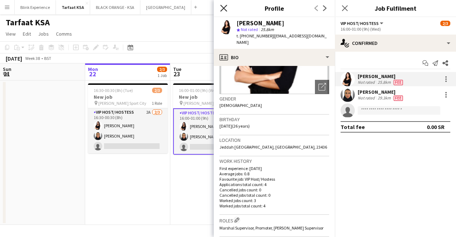
click at [222, 8] on icon "Close pop-in" at bounding box center [223, 8] width 7 height 7
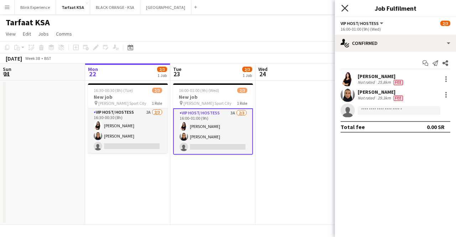
click at [345, 11] on icon "Close pop-in" at bounding box center [344, 8] width 7 height 7
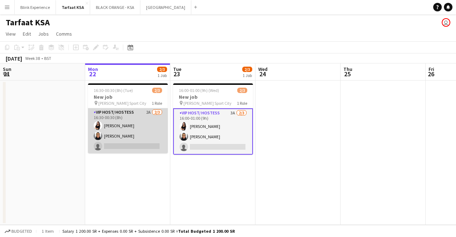
click at [125, 135] on app-card-role "VIP Host/ Hostess 2A [DATE] 16:30-00:30 (8h) [PERSON_NAME] [PERSON_NAME] single…" at bounding box center [128, 130] width 80 height 45
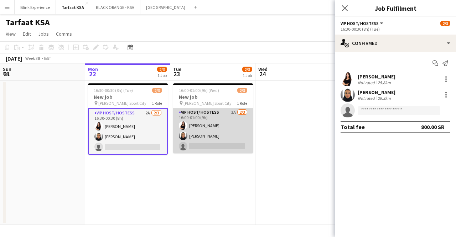
click at [216, 133] on app-card-role "VIP Host/ Hostess 3A [DATE] 16:00-01:00 (9h) [PERSON_NAME] [PERSON_NAME] single…" at bounding box center [213, 130] width 80 height 45
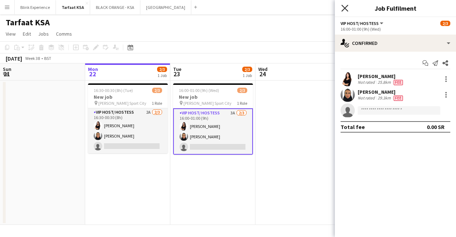
click at [345, 9] on icon at bounding box center [344, 8] width 7 height 7
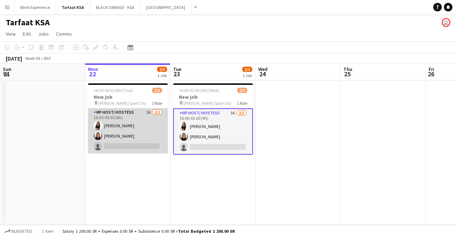
click at [145, 123] on app-card-role "VIP Host/ Hostess 2A [DATE] 16:30-00:30 (8h) [PERSON_NAME] [PERSON_NAME] single…" at bounding box center [128, 130] width 80 height 45
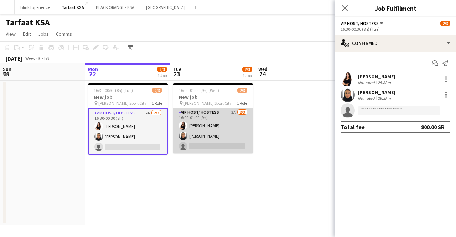
click at [237, 127] on app-card-role "VIP Host/ Hostess 3A [DATE] 16:00-01:00 (9h) [PERSON_NAME] [PERSON_NAME] single…" at bounding box center [213, 130] width 80 height 45
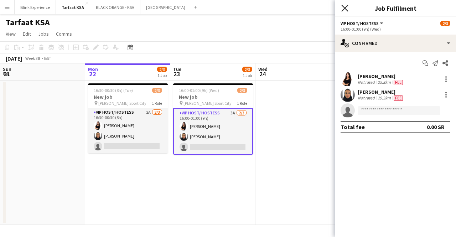
click at [347, 11] on icon at bounding box center [344, 8] width 7 height 7
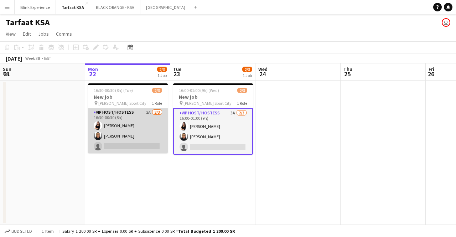
click at [138, 134] on app-card-role "VIP Host/ Hostess 2A [DATE] 16:30-00:30 (8h) [PERSON_NAME] [PERSON_NAME] single…" at bounding box center [128, 130] width 80 height 45
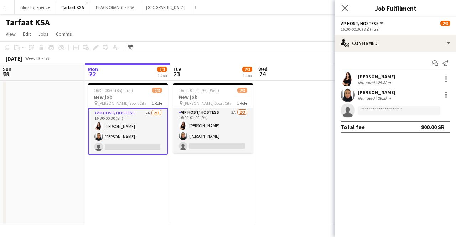
click at [343, 12] on app-icon "Close pop-in" at bounding box center [345, 8] width 10 height 10
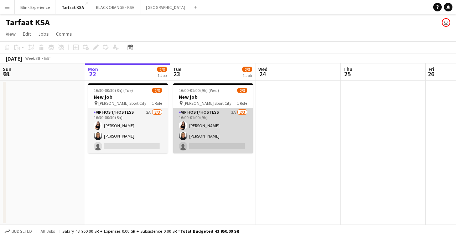
click at [204, 133] on app-card-role "VIP Host/ Hostess 3A [DATE] 16:00-01:00 (9h) [PERSON_NAME] [PERSON_NAME] single…" at bounding box center [213, 130] width 80 height 45
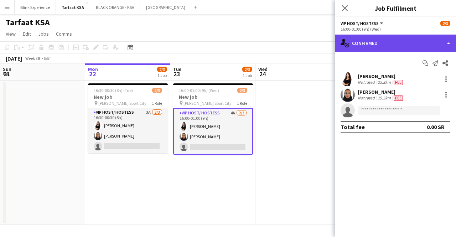
click at [431, 43] on div "single-neutral-actions-check-2 Confirmed" at bounding box center [395, 43] width 121 height 17
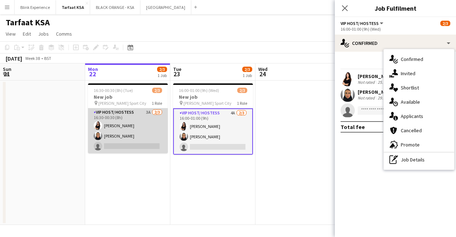
click at [121, 130] on app-card-role "VIP Host/ Hostess 3A [DATE] 16:30-00:30 (8h) [PERSON_NAME] [PERSON_NAME] single…" at bounding box center [128, 130] width 80 height 45
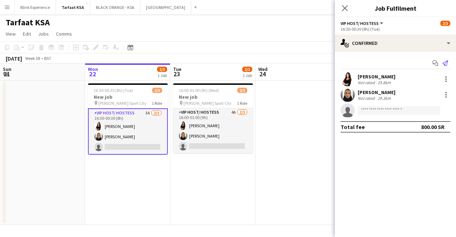
click at [446, 62] on icon at bounding box center [445, 63] width 6 height 6
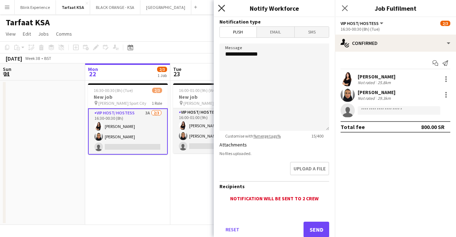
click at [222, 9] on icon at bounding box center [221, 8] width 7 height 7
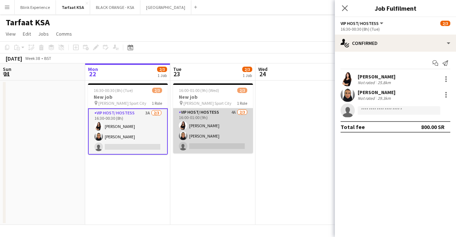
click at [186, 126] on app-user-avatar at bounding box center [183, 125] width 9 height 9
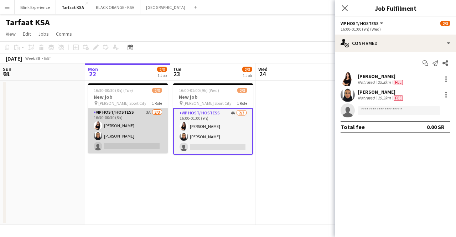
click at [126, 133] on app-card-role "VIP Host/ Hostess 3A [DATE] 16:30-00:30 (8h) [PERSON_NAME] [PERSON_NAME] single…" at bounding box center [128, 130] width 80 height 45
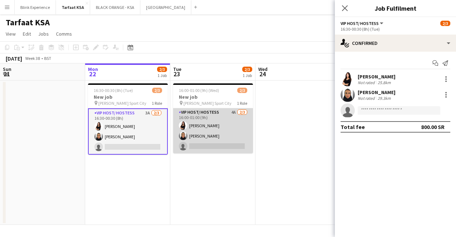
click at [212, 135] on app-card-role "VIP Host/ Hostess 4A [DATE] 16:00-01:00 (9h) [PERSON_NAME] [PERSON_NAME] single…" at bounding box center [213, 130] width 80 height 45
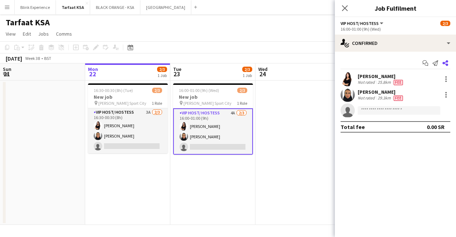
click at [444, 61] on icon "Share" at bounding box center [445, 63] width 6 height 6
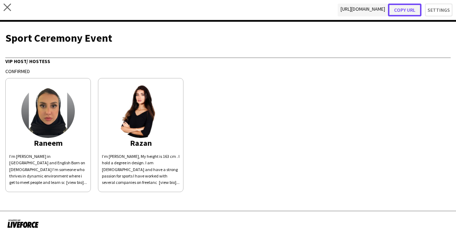
click at [403, 7] on button "Copy url" at bounding box center [404, 10] width 33 height 13
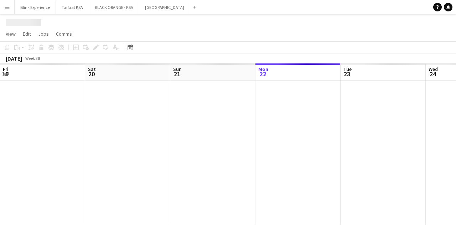
scroll to position [0, 170]
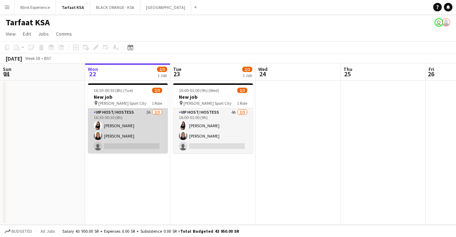
click at [130, 143] on app-card-role "VIP Host/ Hostess 2A [DATE] 16:30-00:30 (8h) [PERSON_NAME] [PERSON_NAME] single…" at bounding box center [128, 130] width 80 height 45
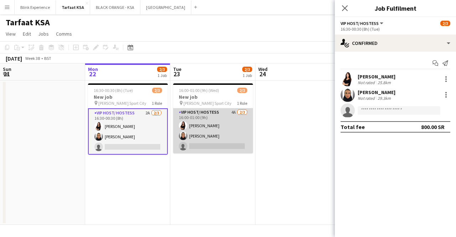
click at [214, 145] on app-card-role "VIP Host/ Hostess 4A [DATE] 16:00-01:00 (9h) [PERSON_NAME] [PERSON_NAME] single…" at bounding box center [213, 130] width 80 height 45
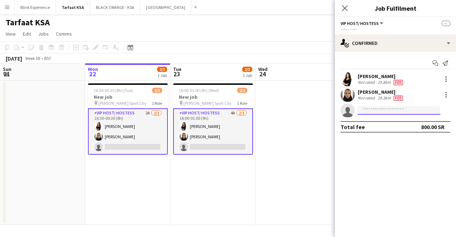
click at [373, 110] on input at bounding box center [398, 110] width 83 height 9
paste input "**********"
type input "**********"
click at [241, 119] on app-card-role "VIP Host/ Hostess 4A 2/3 16:00-01:00 (9h) Razan Hani Raneem Albishi single-neut…" at bounding box center [213, 131] width 80 height 46
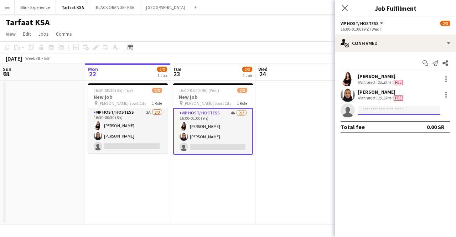
click at [380, 110] on input at bounding box center [398, 110] width 83 height 9
paste input "**********"
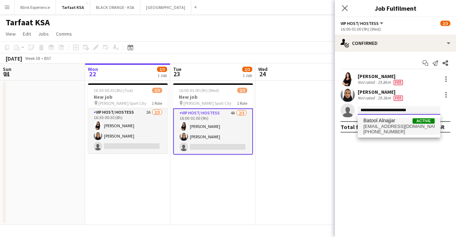
type input "**********"
click at [392, 125] on span "[EMAIL_ADDRESS][DOMAIN_NAME]" at bounding box center [398, 127] width 71 height 6
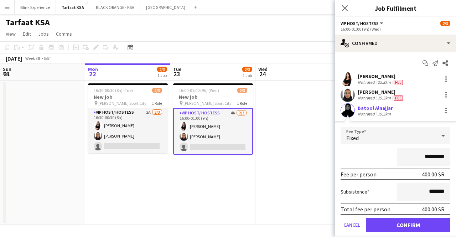
scroll to position [21, 0]
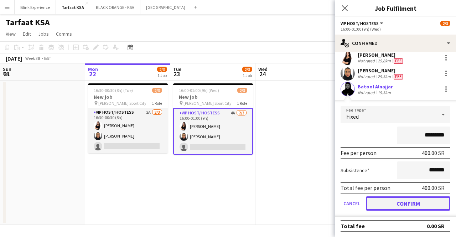
click at [410, 207] on button "Confirm" at bounding box center [408, 203] width 84 height 14
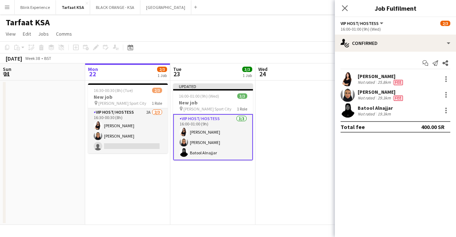
scroll to position [0, 0]
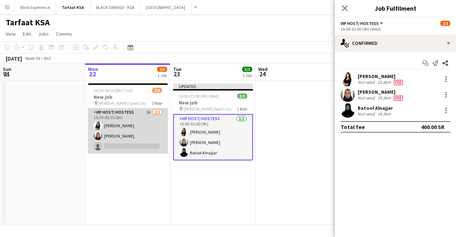
click at [140, 135] on app-card-role "VIP Host/ Hostess 2A 2/3 16:30-00:30 (8h) Razan Hani Raneem Albishi single-neut…" at bounding box center [128, 130] width 80 height 45
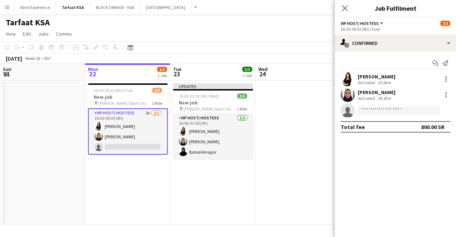
click at [131, 147] on app-card-role "VIP Host/ Hostess 2A 2/3 16:30-00:30 (8h) Razan Hani Raneem Albishi single-neut…" at bounding box center [128, 131] width 80 height 46
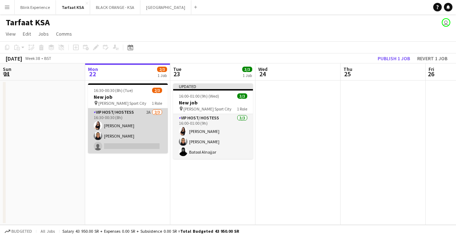
click at [135, 145] on app-card-role "VIP Host/ Hostess 2A 2/3 16:30-00:30 (8h) Razan Hani Raneem Albishi single-neut…" at bounding box center [128, 130] width 80 height 45
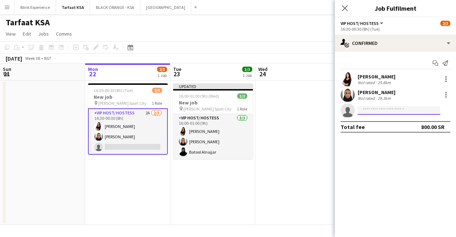
click at [391, 110] on input at bounding box center [398, 110] width 83 height 9
paste input "**********"
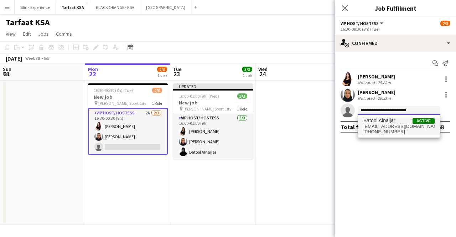
type input "**********"
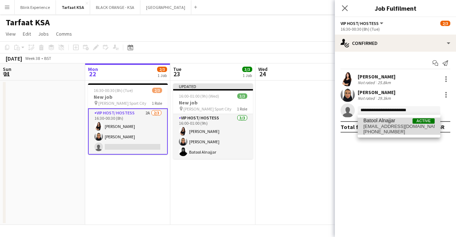
click at [390, 131] on span "+966557109655" at bounding box center [398, 132] width 71 height 6
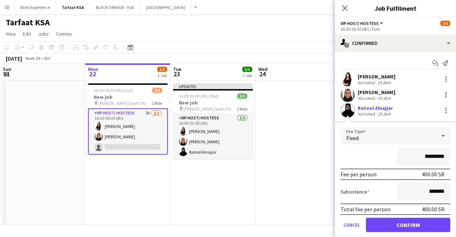
scroll to position [21, 0]
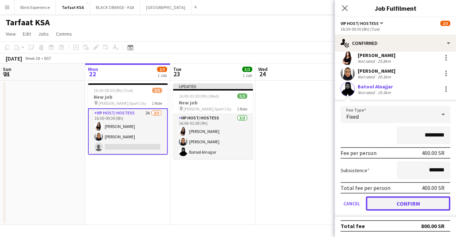
click at [411, 202] on button "Confirm" at bounding box center [408, 203] width 84 height 14
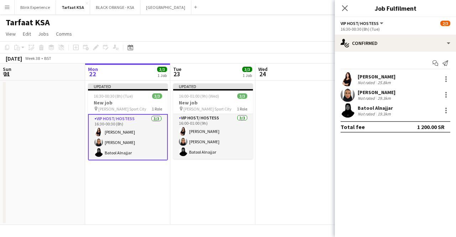
scroll to position [0, 0]
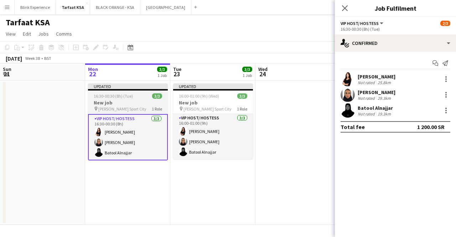
click at [150, 110] on div "pin King Abdullah Sport City 1 Role" at bounding box center [128, 109] width 80 height 6
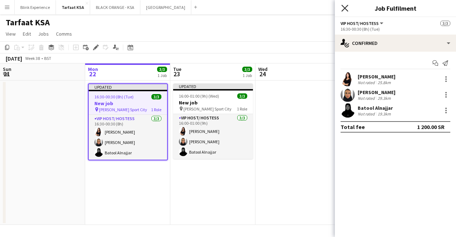
click at [347, 5] on icon at bounding box center [344, 8] width 7 height 7
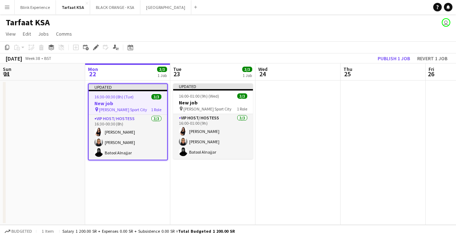
click at [171, 103] on app-date-cell "Updated 16:00-01:00 (9h) (Wed) 3/3 New job pin King Abdullah Sport City 1 Role …" at bounding box center [212, 152] width 85 height 144
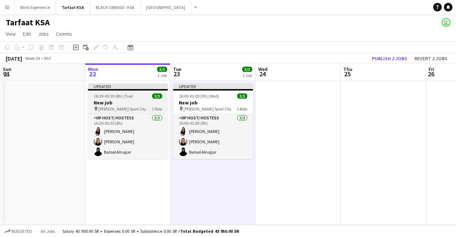
click at [130, 100] on h3 "New job" at bounding box center [128, 102] width 80 height 6
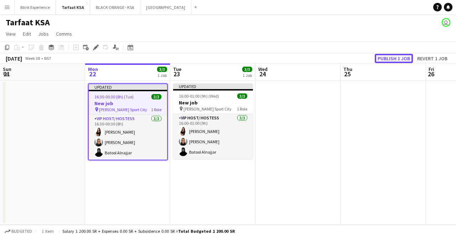
click at [392, 57] on button "Publish 1 job" at bounding box center [393, 58] width 38 height 9
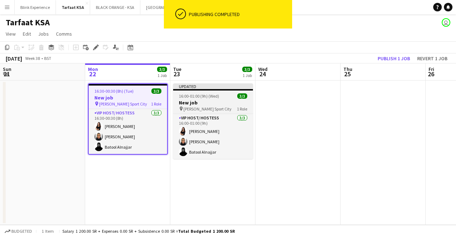
click at [210, 105] on h3 "New job" at bounding box center [213, 102] width 80 height 6
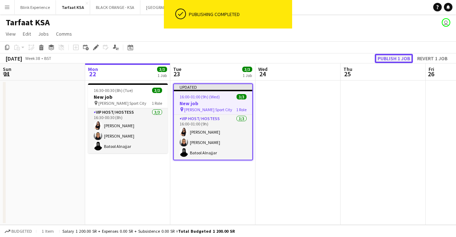
click at [394, 58] on button "Publish 1 job" at bounding box center [393, 58] width 38 height 9
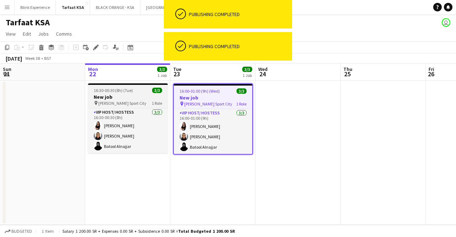
click at [117, 91] on span "16:30-00:30 (8h) (Tue)" at bounding box center [113, 90] width 39 height 5
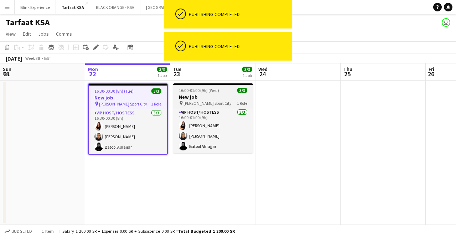
click at [210, 100] on span "King Abdullah Sport City" at bounding box center [207, 102] width 48 height 5
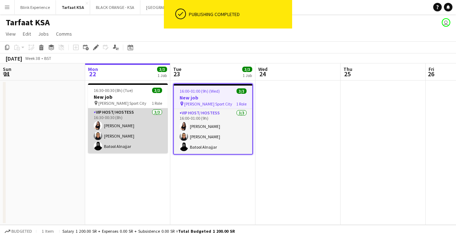
click at [142, 143] on app-card-role "VIP Host/ Hostess 3/3 16:30-00:30 (8h) Razan Hani Raneem Albishi Batool Alnajjar" at bounding box center [128, 130] width 80 height 45
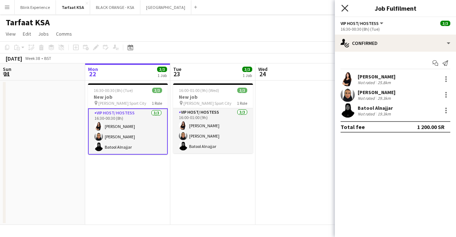
click at [346, 8] on icon "Close pop-in" at bounding box center [344, 8] width 7 height 7
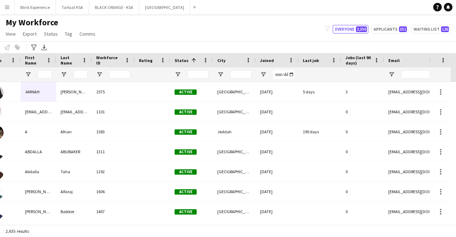
scroll to position [0, 156]
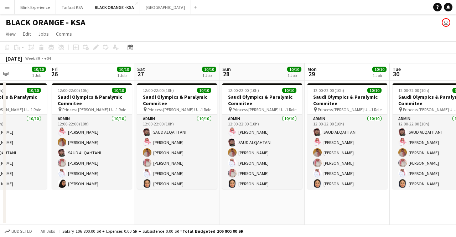
click at [6, 10] on app-icon "Menu" at bounding box center [7, 7] width 6 height 6
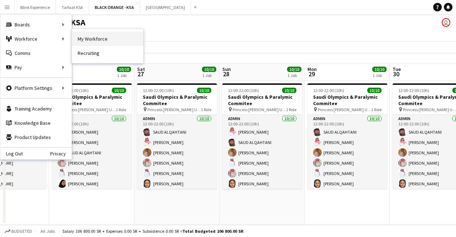
click at [77, 40] on link "My Workforce" at bounding box center [107, 39] width 71 height 14
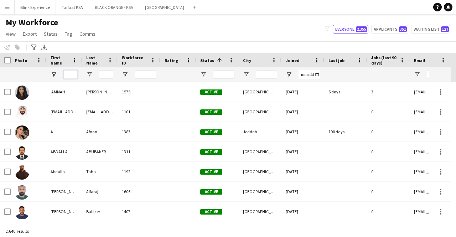
click at [71, 76] on input "First Name Filter Input" at bounding box center [70, 74] width 14 height 9
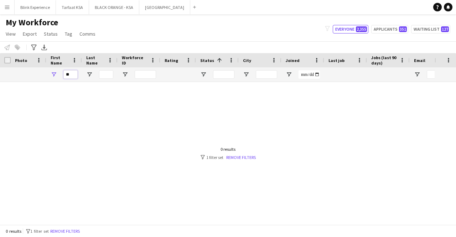
type input "*"
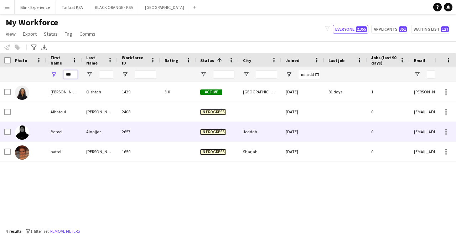
type input "***"
click at [28, 133] on img at bounding box center [22, 132] width 14 height 14
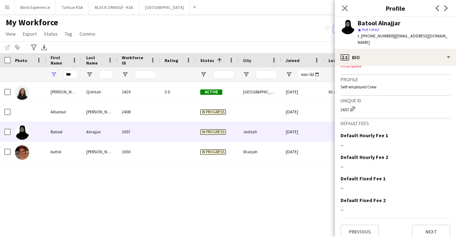
scroll to position [297, 0]
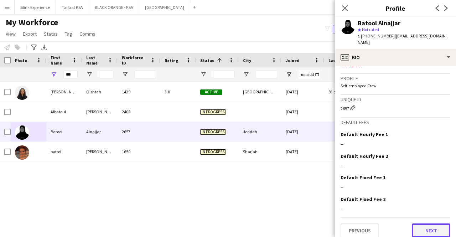
click at [419, 223] on button "Next" at bounding box center [430, 230] width 38 height 14
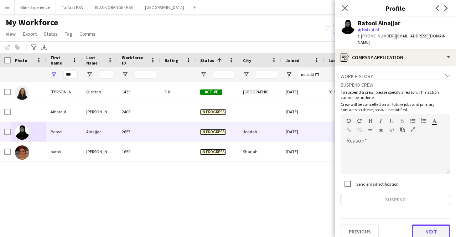
click at [421, 224] on button "Next" at bounding box center [430, 231] width 38 height 14
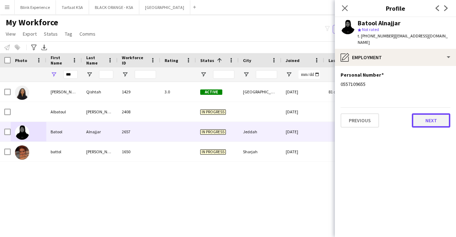
click at [420, 116] on button "Next" at bounding box center [430, 120] width 38 height 14
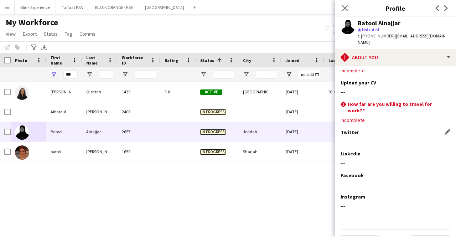
scroll to position [72, 0]
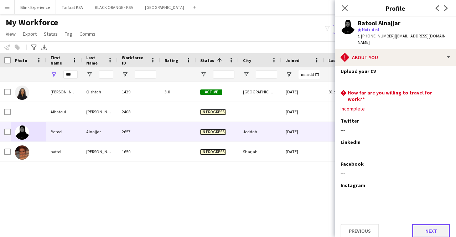
click at [419, 224] on button "Next" at bounding box center [430, 231] width 38 height 14
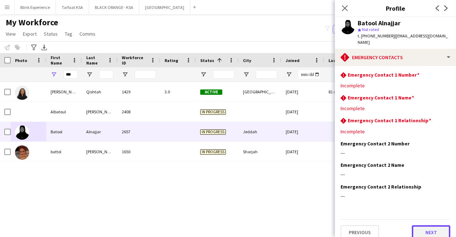
click at [419, 227] on button "Next" at bounding box center [430, 232] width 38 height 14
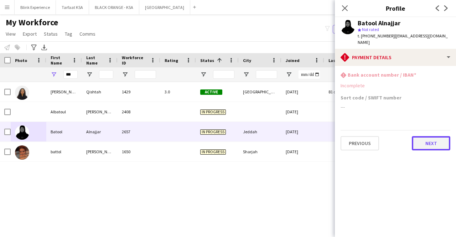
click at [419, 138] on button "Next" at bounding box center [430, 143] width 38 height 14
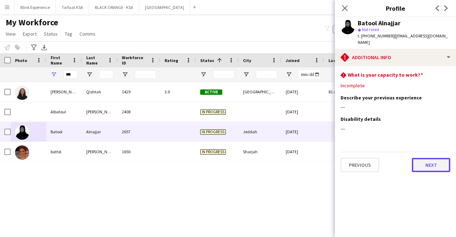
click at [424, 159] on button "Next" at bounding box center [430, 165] width 38 height 14
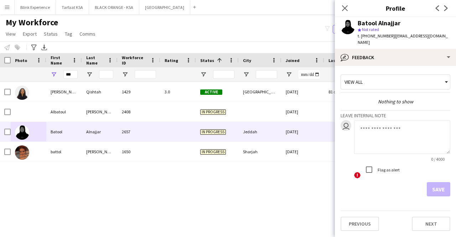
click at [347, 12] on div "Close pop-in" at bounding box center [345, 8] width 20 height 16
click at [346, 7] on icon at bounding box center [344, 8] width 7 height 7
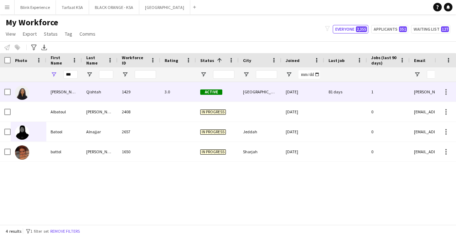
click at [57, 95] on div "[PERSON_NAME]" at bounding box center [64, 92] width 36 height 20
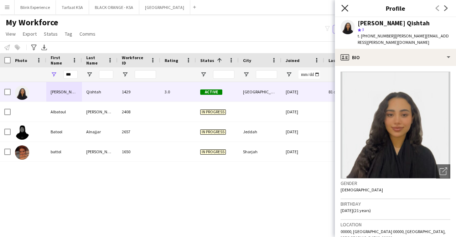
click at [345, 9] on icon at bounding box center [344, 8] width 7 height 7
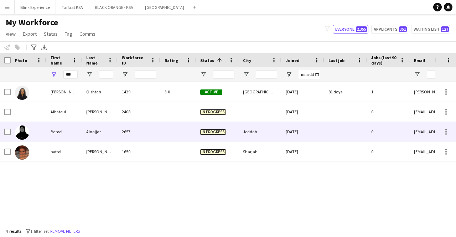
click at [56, 129] on div "Batool" at bounding box center [64, 132] width 36 height 20
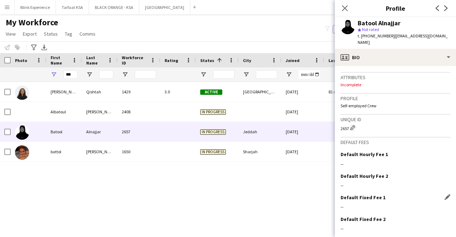
scroll to position [297, 0]
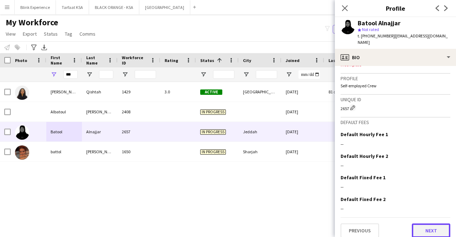
click at [419, 223] on button "Next" at bounding box center [430, 230] width 38 height 14
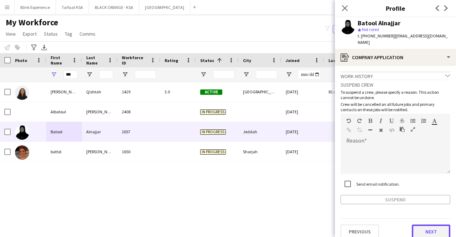
click at [424, 225] on button "Next" at bounding box center [430, 231] width 38 height 14
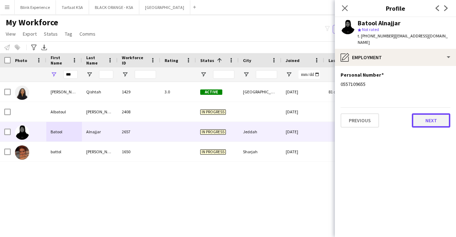
click at [421, 117] on button "Next" at bounding box center [430, 120] width 38 height 14
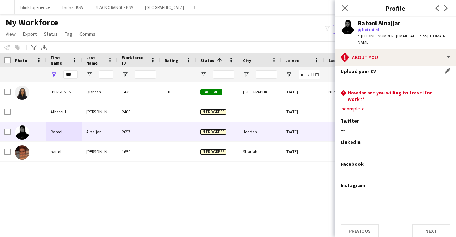
scroll to position [0, 0]
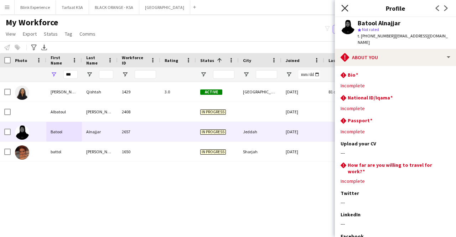
click at [345, 8] on icon at bounding box center [344, 8] width 7 height 7
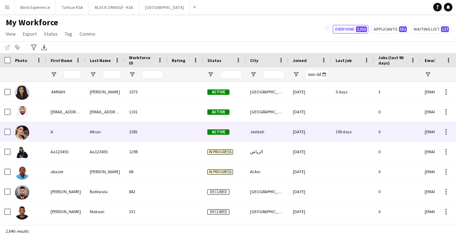
type input "***"
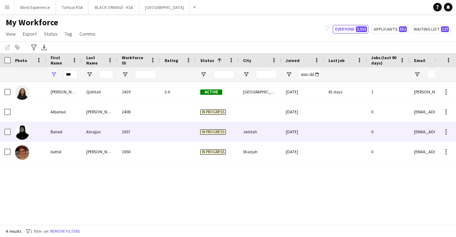
click at [57, 132] on div "Batool" at bounding box center [64, 132] width 36 height 20
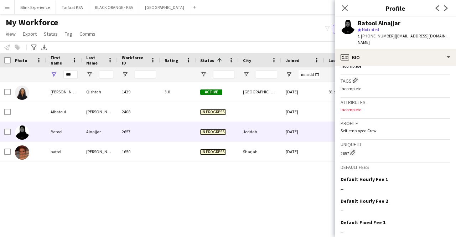
scroll to position [297, 0]
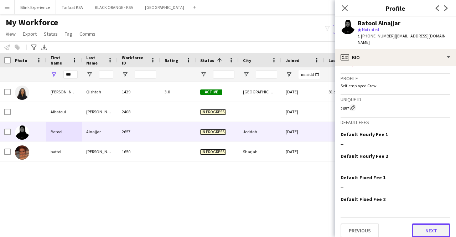
click at [418, 227] on button "Next" at bounding box center [430, 230] width 38 height 14
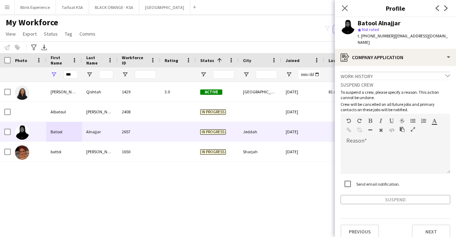
scroll to position [1, 0]
click at [419, 224] on button "Next" at bounding box center [430, 231] width 38 height 14
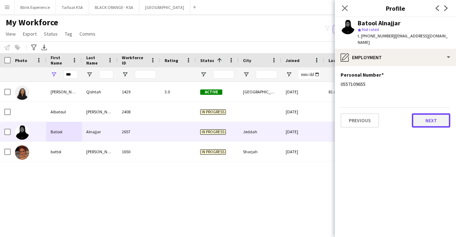
click at [417, 114] on button "Next" at bounding box center [430, 120] width 38 height 14
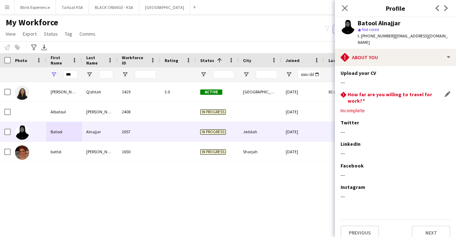
scroll to position [70, 0]
click at [428, 226] on button "Next" at bounding box center [430, 233] width 38 height 14
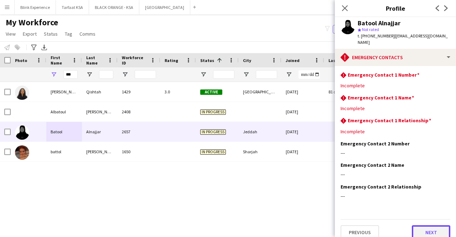
click at [424, 225] on button "Next" at bounding box center [430, 232] width 38 height 14
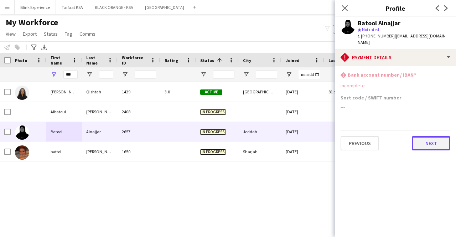
click at [420, 136] on button "Next" at bounding box center [430, 143] width 38 height 14
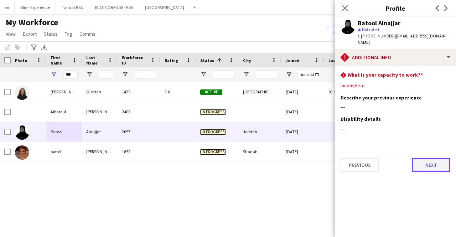
click at [423, 158] on button "Next" at bounding box center [430, 165] width 38 height 14
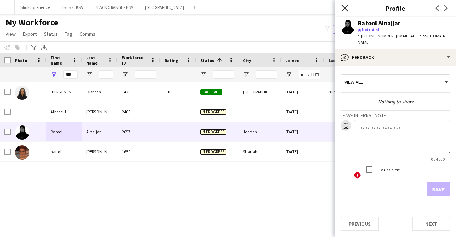
click at [344, 8] on icon at bounding box center [344, 8] width 7 height 7
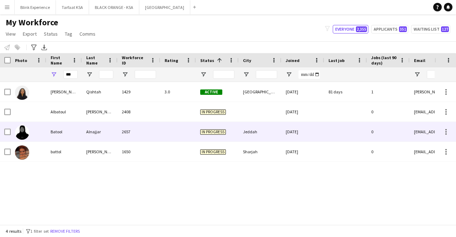
click at [95, 131] on div "Alnajjar" at bounding box center [100, 132] width 36 height 20
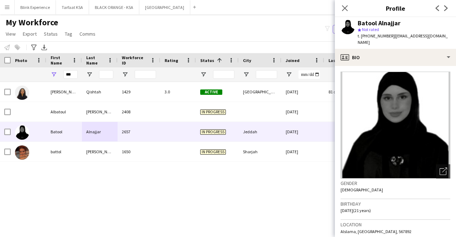
drag, startPoint x: 399, startPoint y: 23, endPoint x: 378, endPoint y: 25, distance: 21.4
click at [378, 25] on div "Batool Alnajjar" at bounding box center [403, 23] width 93 height 6
copy div "Alnajjar"
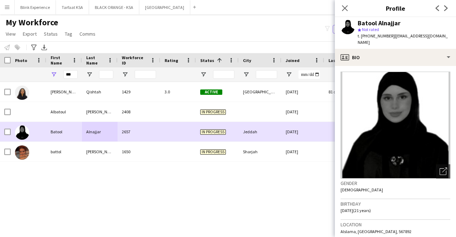
click at [211, 130] on span "In progress" at bounding box center [213, 131] width 26 height 5
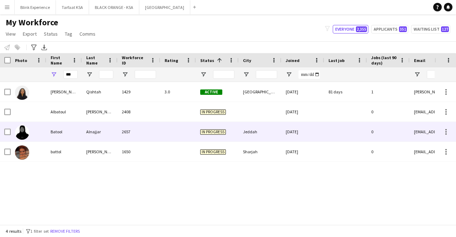
click at [320, 136] on div "[DATE]" at bounding box center [302, 132] width 43 height 20
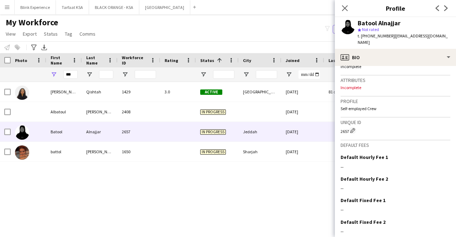
scroll to position [297, 0]
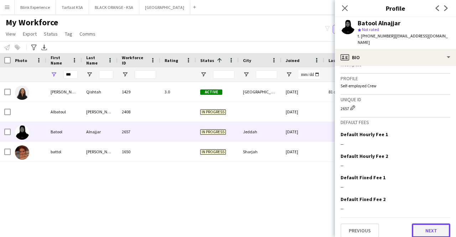
click at [421, 224] on button "Next" at bounding box center [430, 230] width 38 height 14
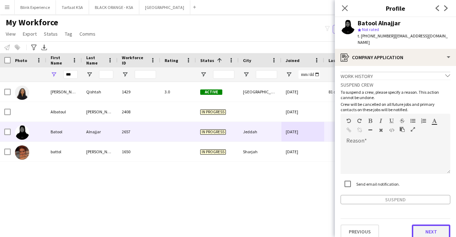
click at [425, 224] on button "Next" at bounding box center [430, 231] width 38 height 14
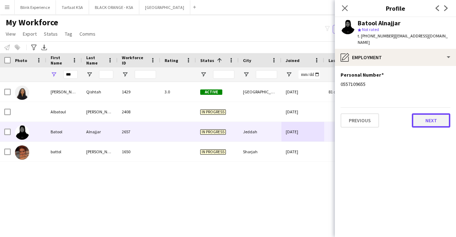
click at [419, 116] on button "Next" at bounding box center [430, 120] width 38 height 14
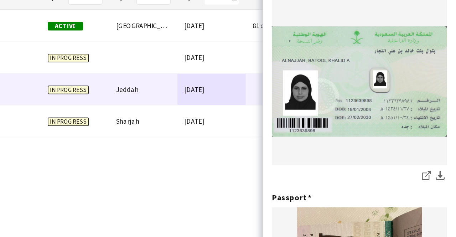
scroll to position [0, 0]
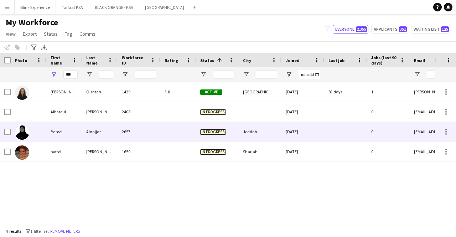
click at [56, 133] on div "Batool" at bounding box center [64, 132] width 36 height 20
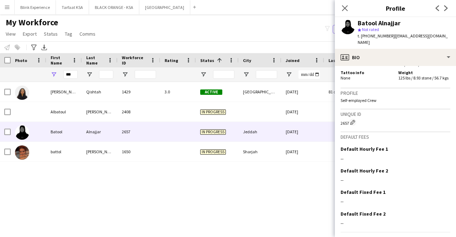
scroll to position [438, 0]
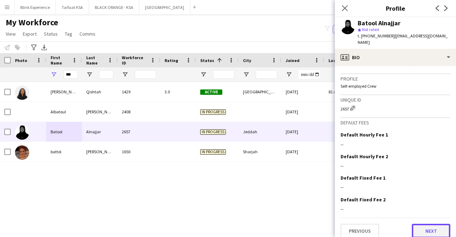
click at [420, 226] on button "Next" at bounding box center [430, 231] width 38 height 14
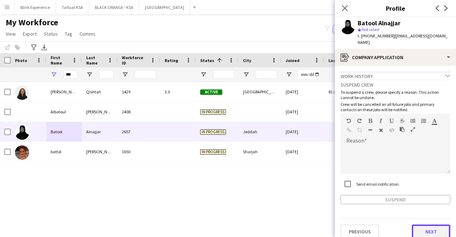
click at [418, 224] on button "Next" at bounding box center [430, 231] width 38 height 14
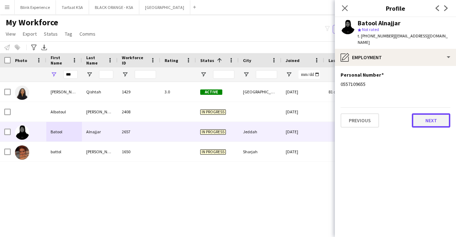
click at [415, 113] on button "Next" at bounding box center [430, 120] width 38 height 14
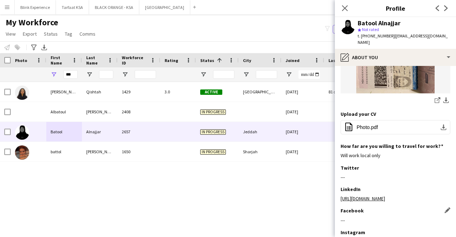
scroll to position [369, 0]
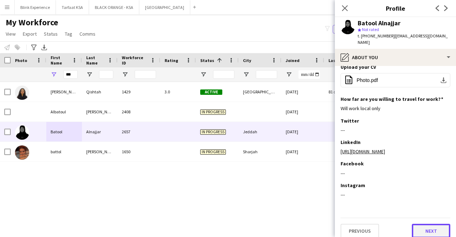
click at [421, 224] on button "Next" at bounding box center [430, 231] width 38 height 14
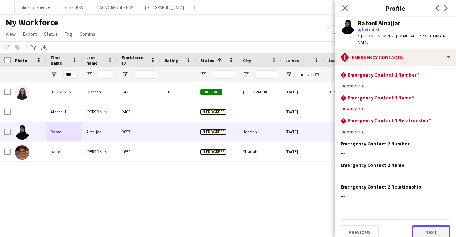
click at [411, 225] on button "Next" at bounding box center [430, 232] width 38 height 14
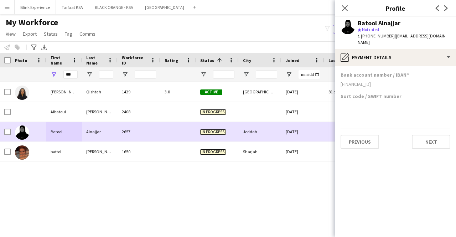
click at [107, 131] on div "Alnajjar" at bounding box center [100, 132] width 36 height 20
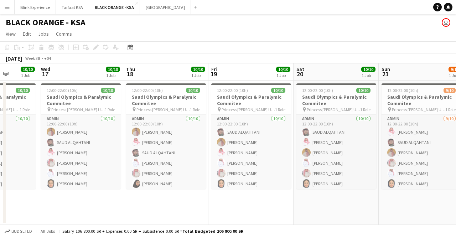
click at [6, 9] on app-icon "Menu" at bounding box center [7, 7] width 6 height 6
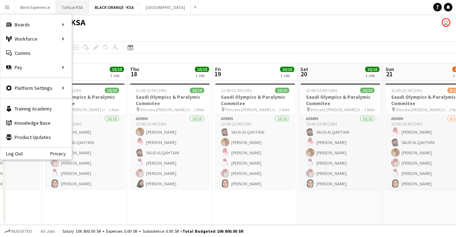
click at [73, 1] on button "Tarfaat KSA Close" at bounding box center [72, 7] width 33 height 14
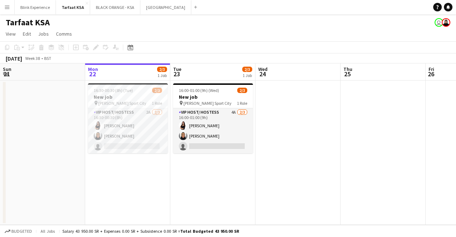
click at [437, 24] on app-user-avatar "user" at bounding box center [438, 22] width 9 height 9
click at [444, 22] on app-user-avatar at bounding box center [445, 22] width 9 height 9
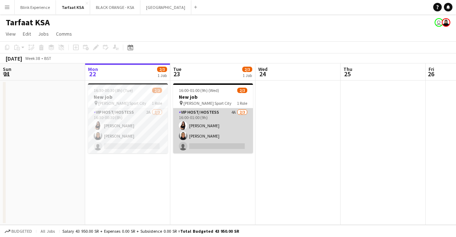
click at [193, 123] on app-card-role "VIP Host/ Hostess 4A 2/3 16:00-01:00 (9h) Razan Hani Raneem Albishi single-neut…" at bounding box center [213, 130] width 80 height 45
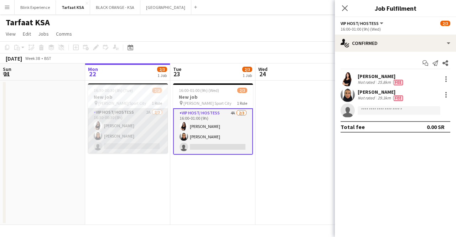
click at [132, 128] on app-card-role "VIP Host/ Hostess 2A 2/3 16:30-00:30 (8h) Razan Hani Raneem Albishi single-neut…" at bounding box center [128, 130] width 80 height 45
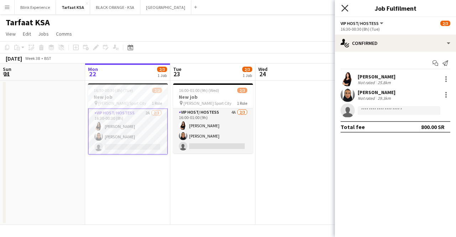
click at [343, 10] on icon at bounding box center [344, 8] width 7 height 7
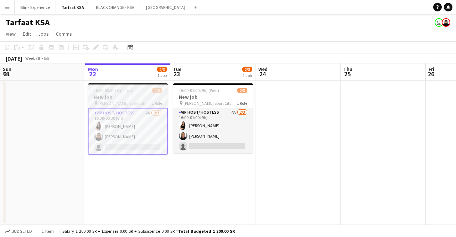
click at [110, 89] on span "16:30-00:30 (8h) (Tue)" at bounding box center [113, 90] width 39 height 5
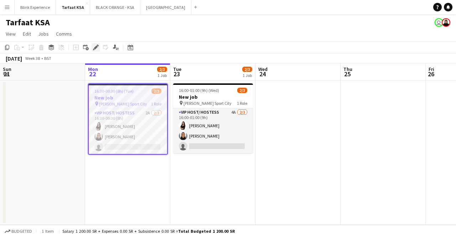
click at [95, 48] on icon at bounding box center [96, 48] width 4 height 4
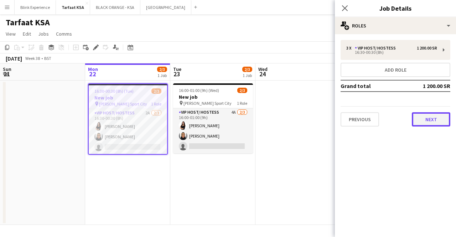
click at [420, 118] on button "Next" at bounding box center [430, 119] width 38 height 14
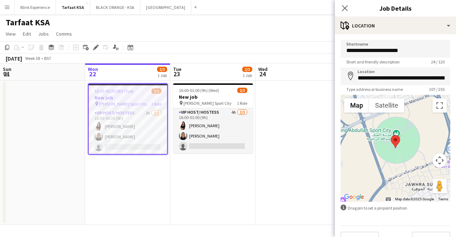
click at [340, 2] on div "Close pop-in" at bounding box center [345, 8] width 20 height 16
click at [341, 9] on icon "Close pop-in" at bounding box center [344, 8] width 7 height 7
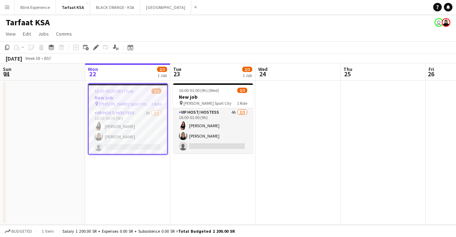
click at [181, 178] on app-date-cell "16:00-01:00 (9h) (Wed) 2/3 New job pin King Abdullah Sport City 1 Role VIP Host…" at bounding box center [212, 152] width 85 height 144
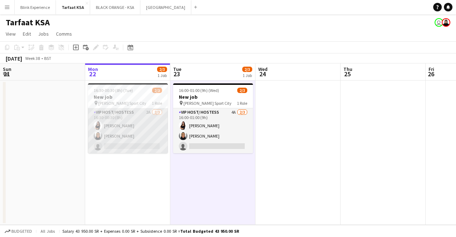
click at [138, 123] on app-card-role "VIP Host/ Hostess 2A 2/3 16:30-00:30 (8h) Razan Hani Raneem Albishi single-neut…" at bounding box center [128, 130] width 80 height 45
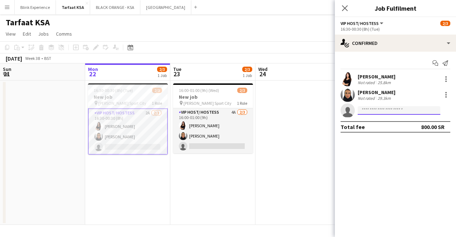
click at [379, 109] on input at bounding box center [398, 110] width 83 height 9
type input "*"
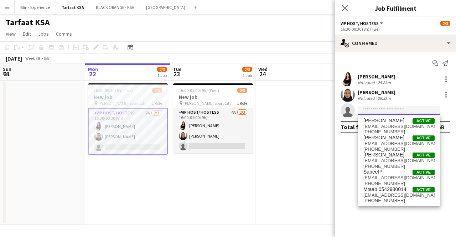
type input "*"
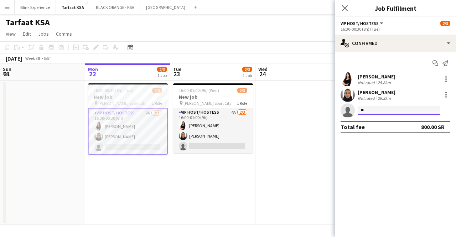
type input "*"
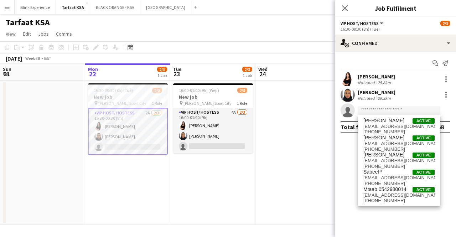
click at [312, 184] on app-date-cell at bounding box center [297, 152] width 85 height 144
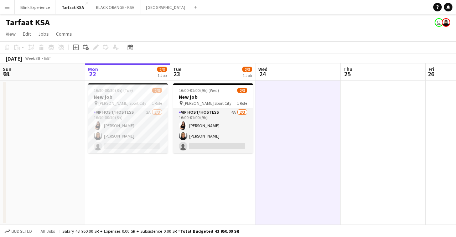
click at [9, 6] on app-icon "Menu" at bounding box center [7, 7] width 6 height 6
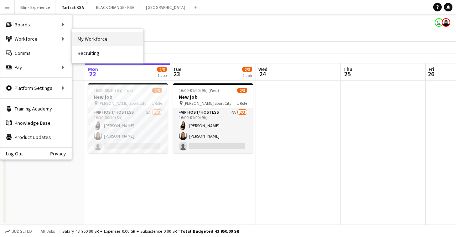
click at [92, 43] on link "My Workforce" at bounding box center [107, 39] width 71 height 14
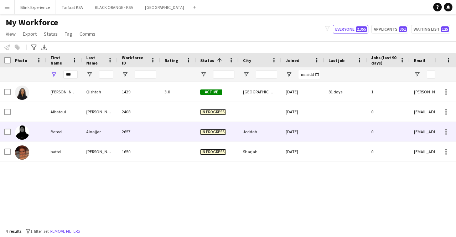
click at [199, 130] on div "In progress" at bounding box center [217, 132] width 43 height 20
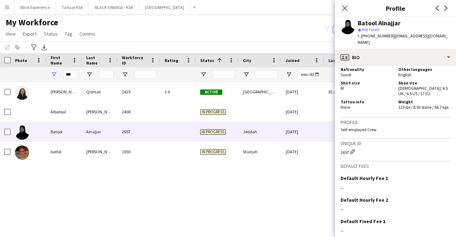
scroll to position [438, 0]
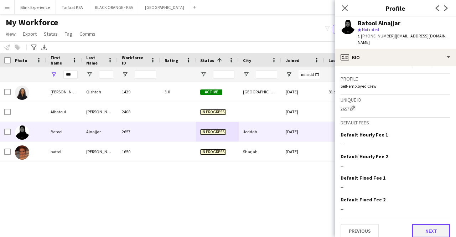
click at [424, 226] on button "Next" at bounding box center [430, 231] width 38 height 14
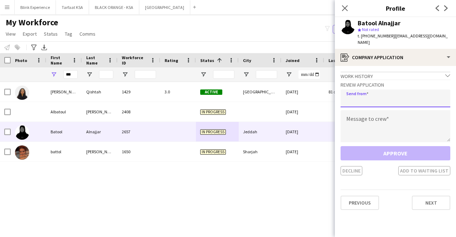
click at [380, 99] on input "email" at bounding box center [395, 98] width 110 height 18
type input "**********"
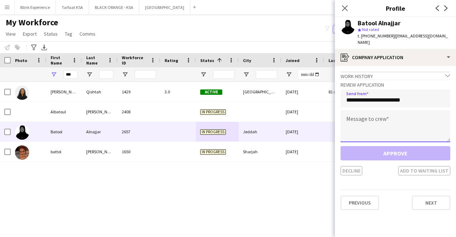
click at [377, 114] on textarea at bounding box center [395, 126] width 110 height 32
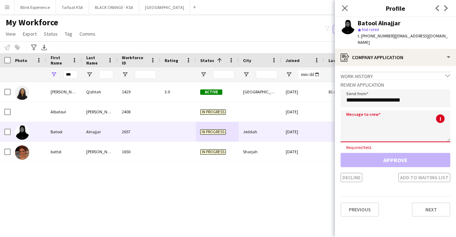
paste textarea "**********"
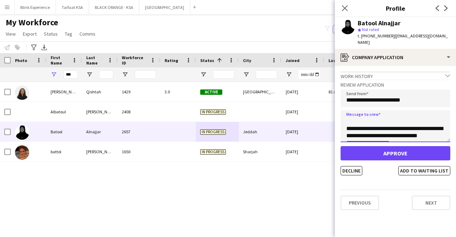
scroll to position [0, 0]
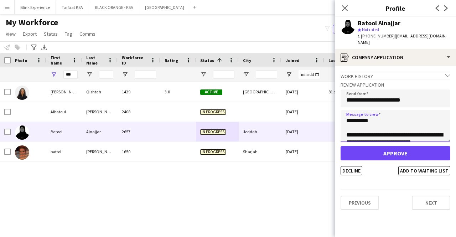
click at [369, 114] on textarea "**********" at bounding box center [395, 126] width 110 height 32
type textarea "**********"
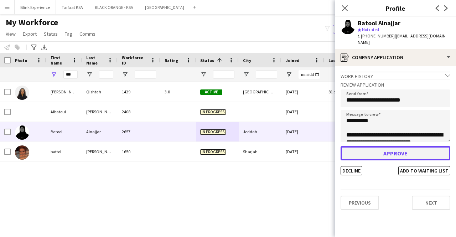
click at [383, 146] on button "Approve" at bounding box center [395, 153] width 110 height 14
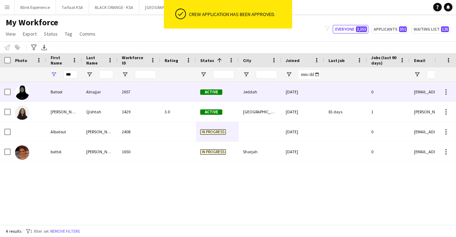
click at [56, 92] on div "Batool" at bounding box center [64, 92] width 36 height 20
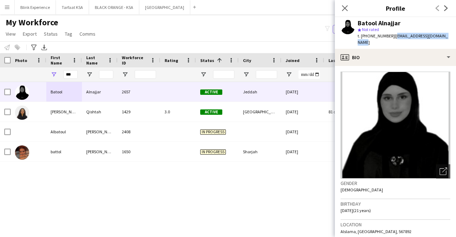
drag, startPoint x: 392, startPoint y: 37, endPoint x: 444, endPoint y: 39, distance: 51.7
click at [444, 39] on div "[PERSON_NAME] star Not rated t. [PHONE_NUMBER] | [EMAIL_ADDRESS][DOMAIN_NAME]" at bounding box center [395, 33] width 121 height 32
copy span "[EMAIL_ADDRESS][DOMAIN_NAME]"
